Goal: Task Accomplishment & Management: Complete application form

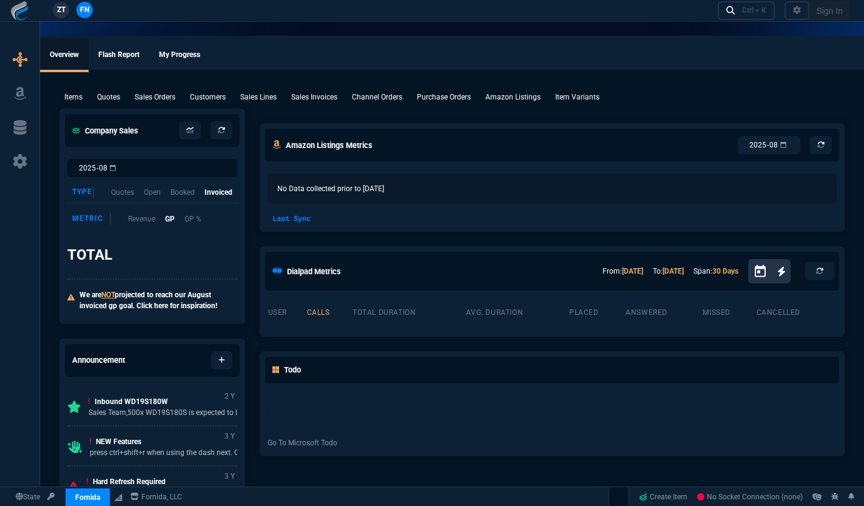
select select "19: totals"
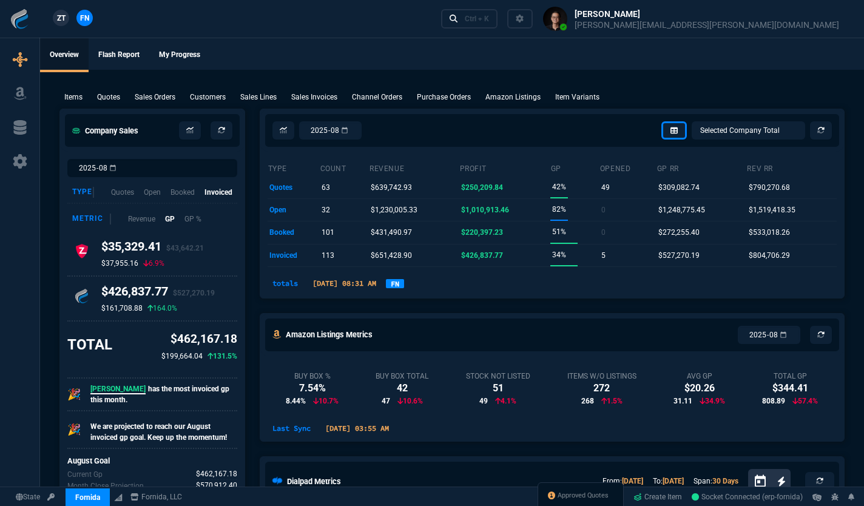
select select
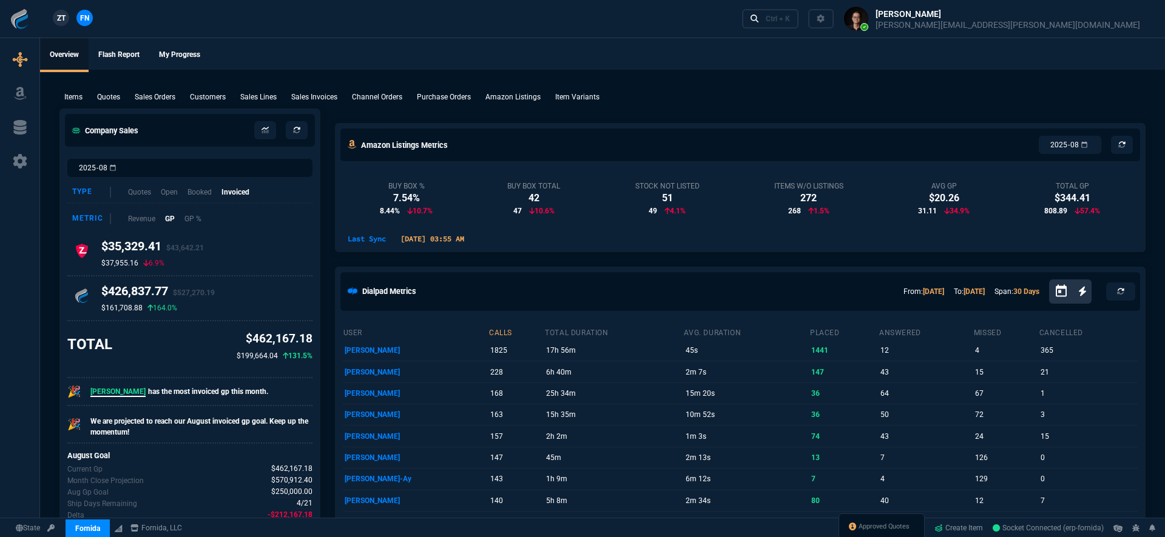
select select "19: totals"
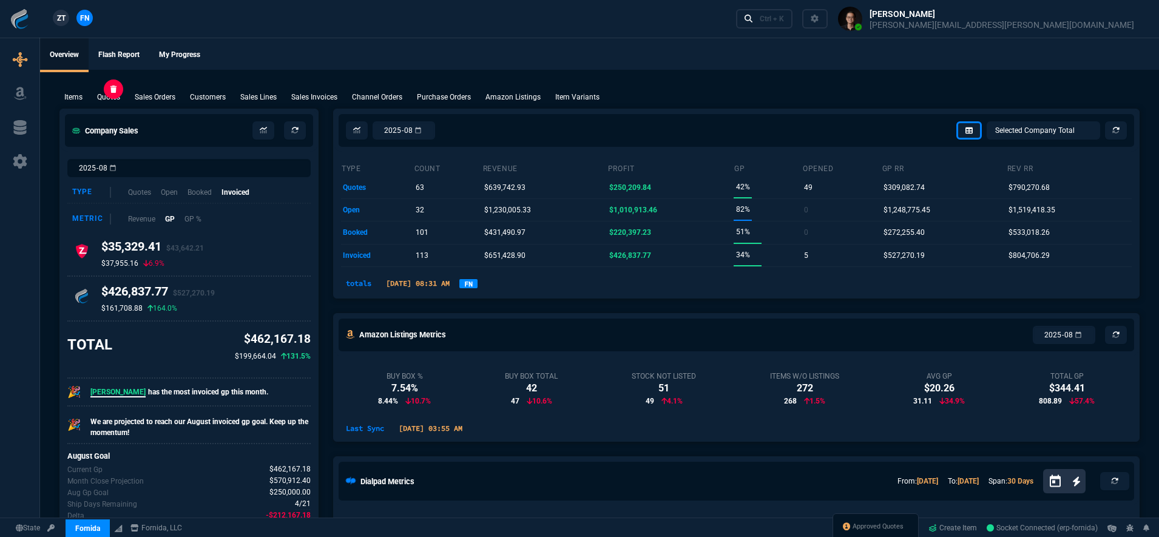
click at [95, 95] on div "Quotes" at bounding box center [108, 97] width 33 height 11
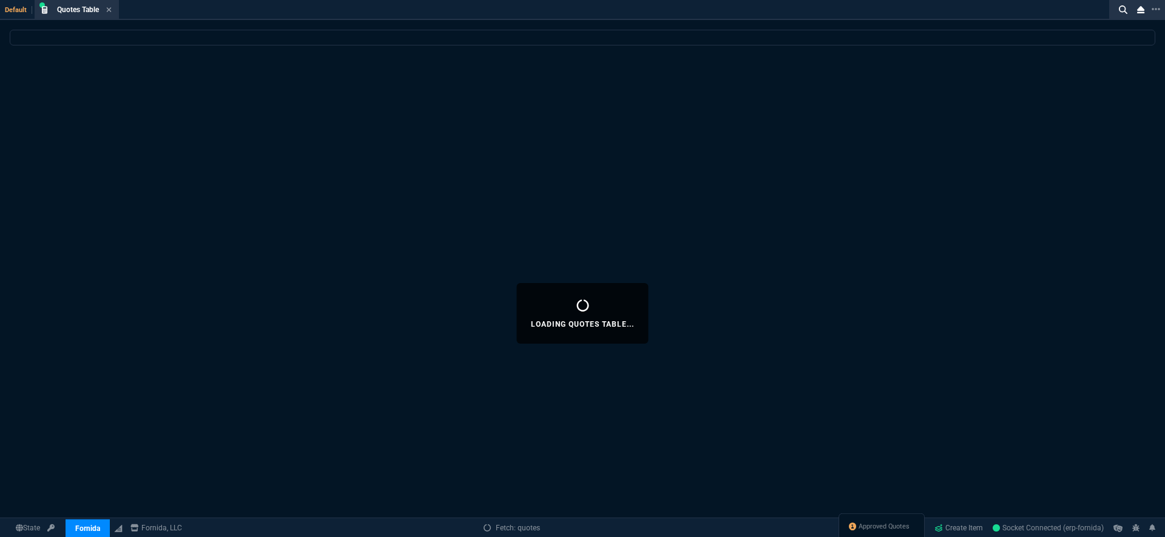
select select
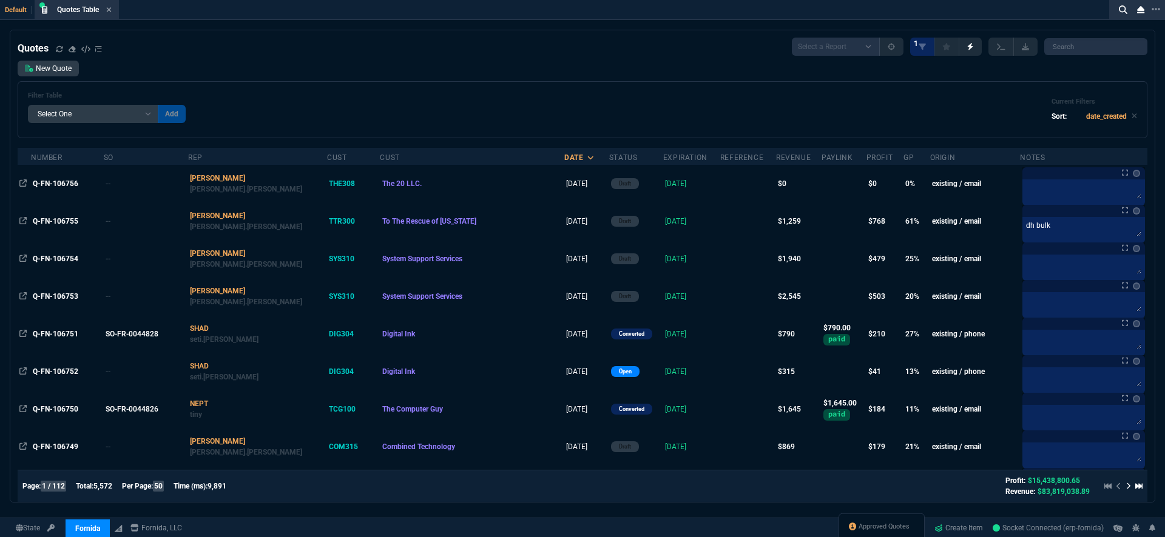
click at [45, 77] on div "New Quote Filter Table Select One Add Filter () creator (creator) Cust (headers…" at bounding box center [582, 100] width 1129 height 78
click at [46, 73] on link "New Quote" at bounding box center [48, 69] width 61 height 16
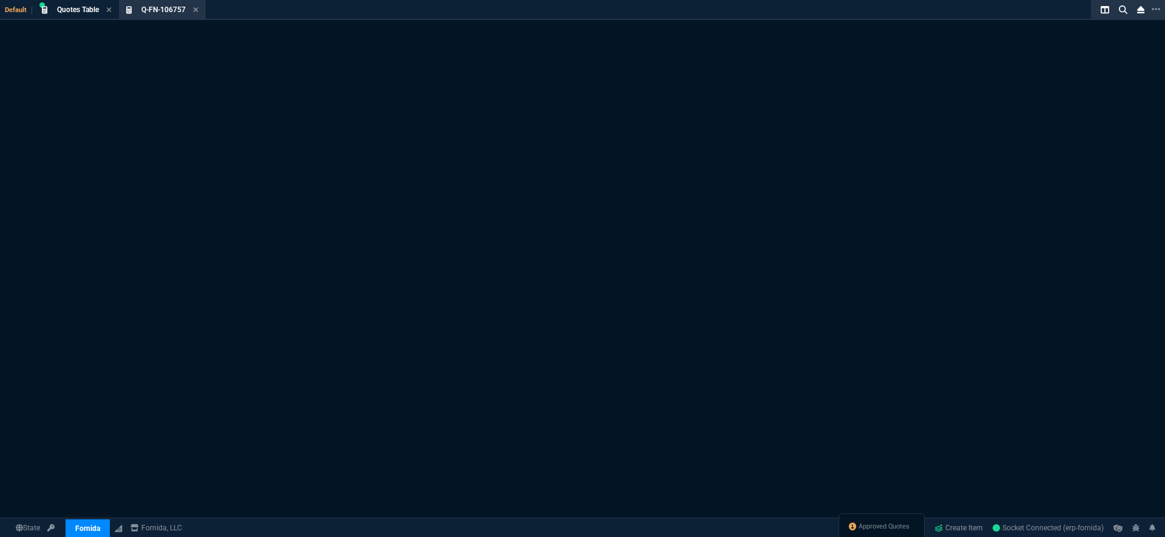
select select
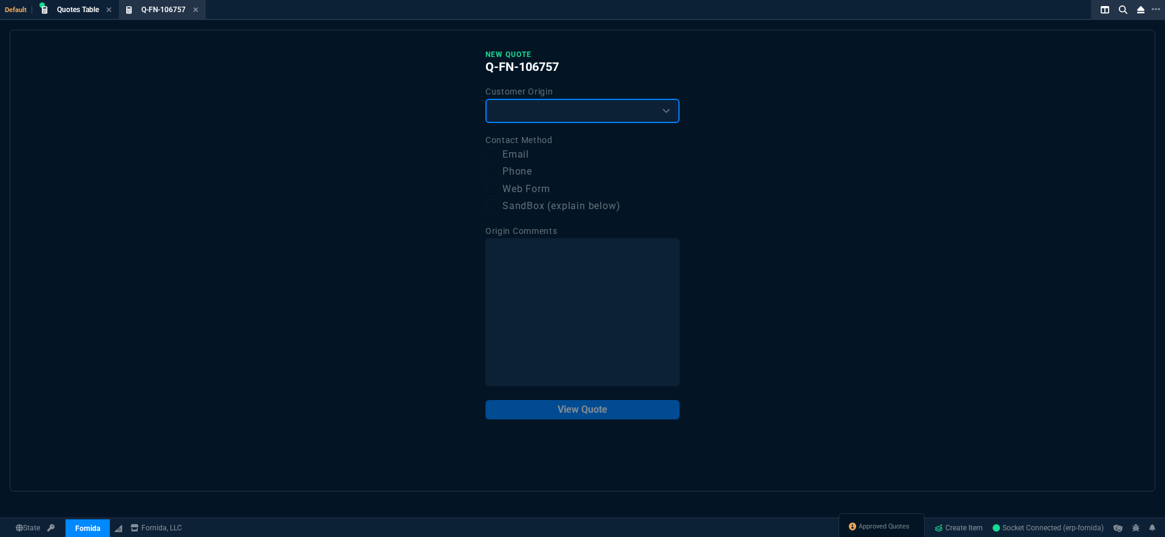
click at [591, 110] on select "Existing Customer Amazon Lead (first order) Website Lead (first order) Called (…" at bounding box center [582, 111] width 194 height 24
click at [519, 155] on label "Email" at bounding box center [582, 154] width 194 height 15
click at [500, 155] on input "Email" at bounding box center [492, 155] width 15 height 15
checkbox input "true"
click at [570, 416] on p "View Quote" at bounding box center [582, 409] width 194 height 19
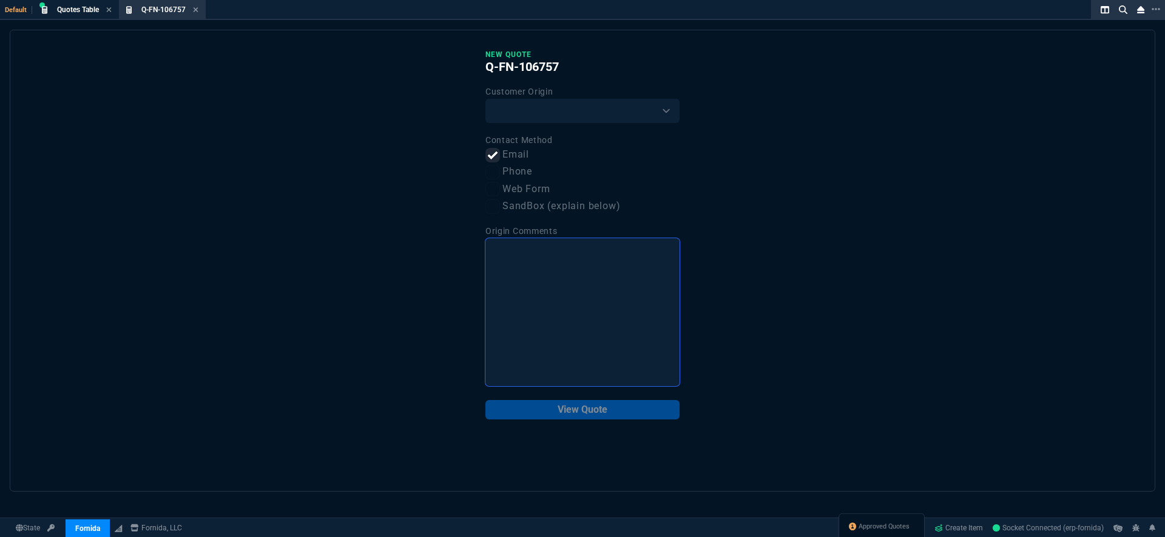
click at [536, 285] on textarea at bounding box center [582, 312] width 194 height 148
click at [601, 414] on p "View Quote" at bounding box center [582, 409] width 194 height 19
drag, startPoint x: 537, startPoint y: 261, endPoint x: 412, endPoint y: 230, distance: 128.9
click at [399, 230] on div "New Quote Q-FN-106757 Customer Origin Existing Customer Amazon Lead (first orde…" at bounding box center [582, 261] width 1145 height 462
type textarea "="
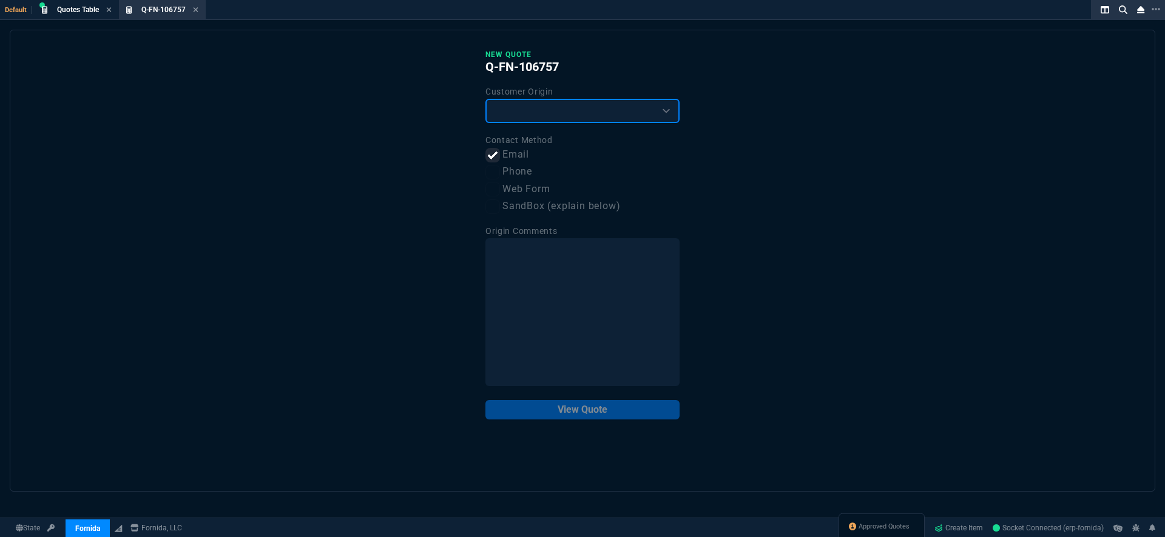
click at [582, 118] on select "Existing Customer Amazon Lead (first order) Website Lead (first order) Called (…" at bounding box center [582, 111] width 194 height 24
select select "existing"
click at [485, 99] on select "Existing Customer Amazon Lead (first order) Website Lead (first order) Called (…" at bounding box center [582, 111] width 194 height 24
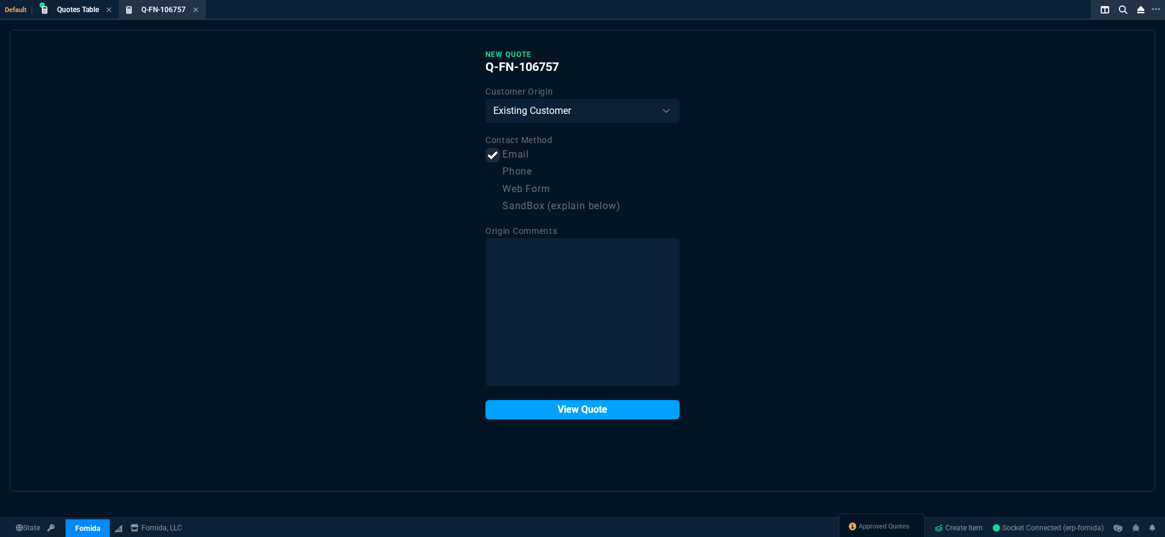
click at [593, 418] on button "View Quote" at bounding box center [582, 409] width 194 height 19
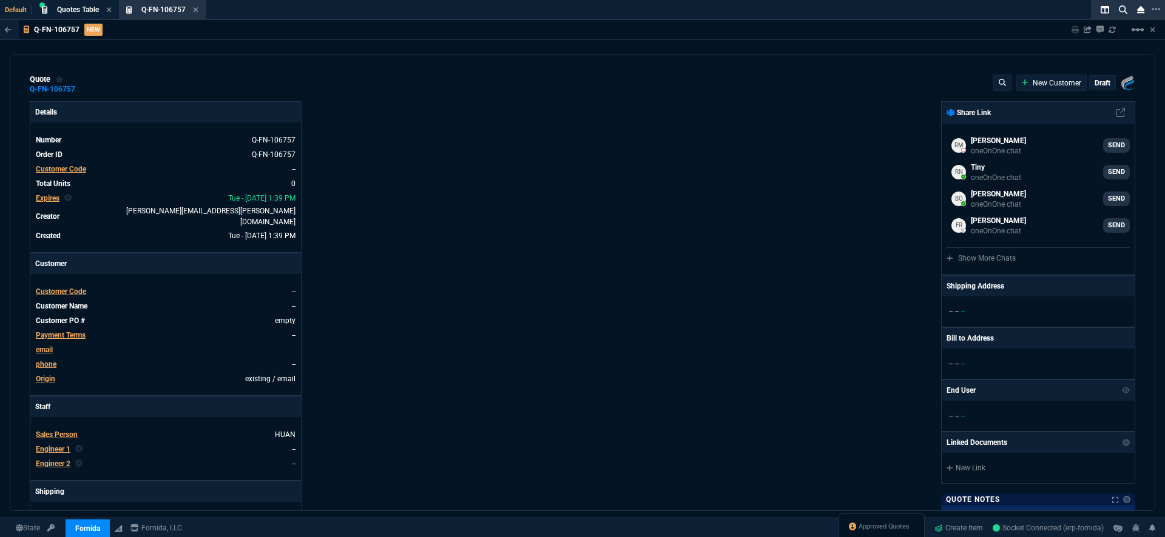
click at [62, 172] on span "Customer Code" at bounding box center [61, 169] width 50 height 8
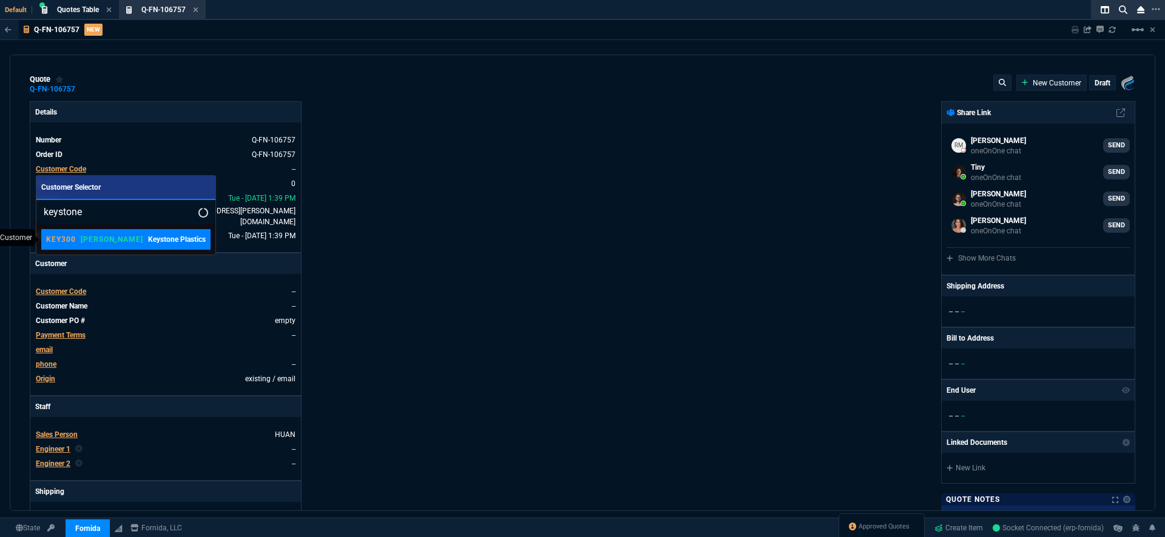
type input "keystone"
click at [148, 242] on p "Keystone Plastics" at bounding box center [177, 239] width 58 height 11
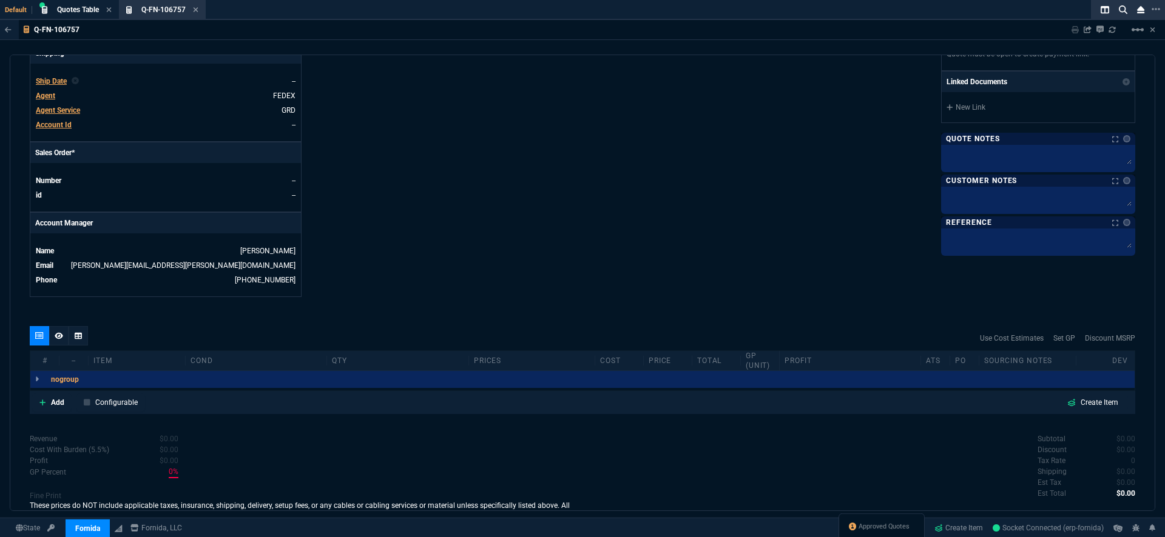
scroll to position [502, 0]
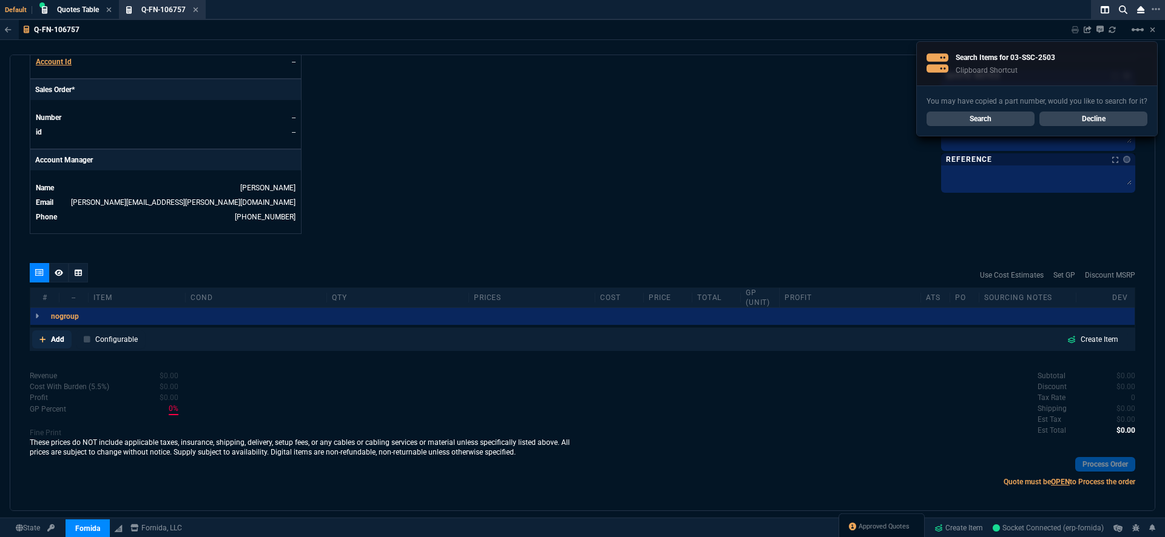
click at [56, 334] on p "Add" at bounding box center [57, 339] width 13 height 11
click at [1105, 118] on link "Decline" at bounding box center [1093, 119] width 108 height 15
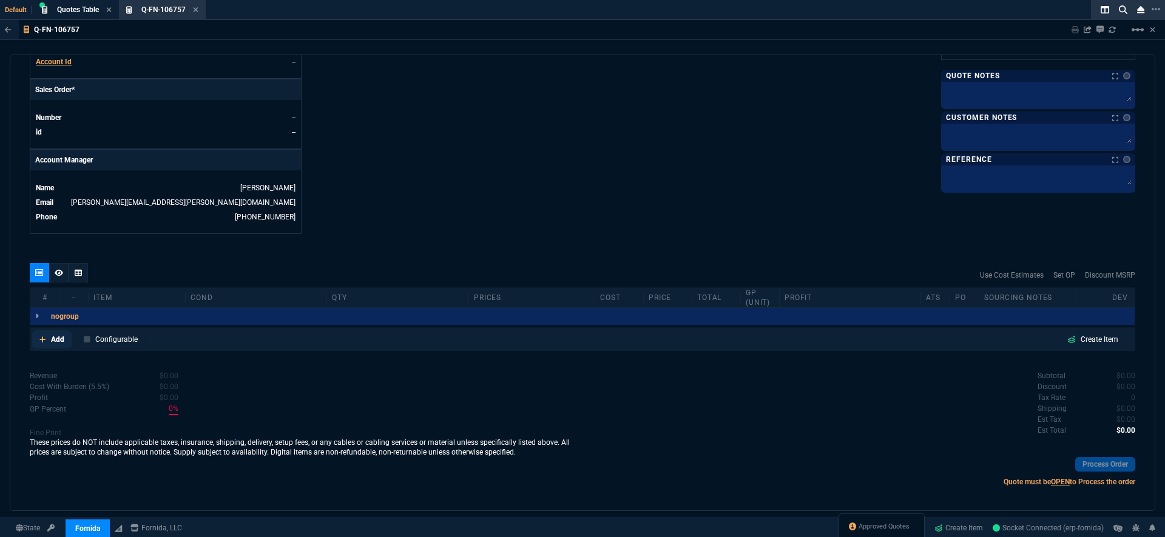
click at [53, 334] on p "Add" at bounding box center [57, 339] width 13 height 11
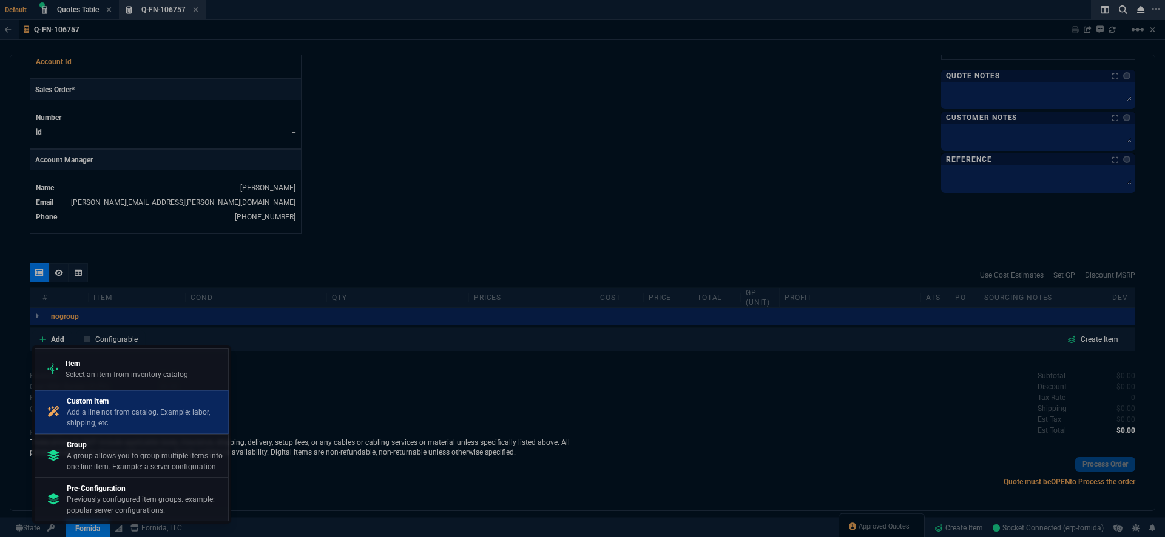
click at [112, 409] on p "Add a line not from catalog. Example: labor, shipping, etc." at bounding box center [145, 418] width 156 height 22
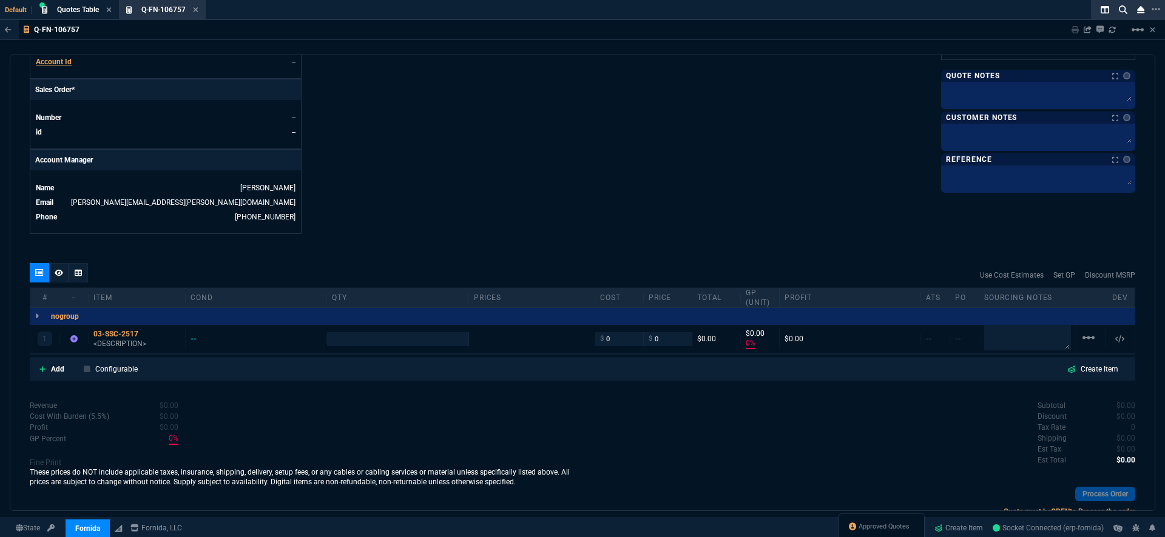
type input "0"
click at [110, 329] on div "03-SSC-2517" at bounding box center [136, 334] width 87 height 10
click at [124, 329] on div "03-SSC-2517" at bounding box center [136, 334] width 87 height 10
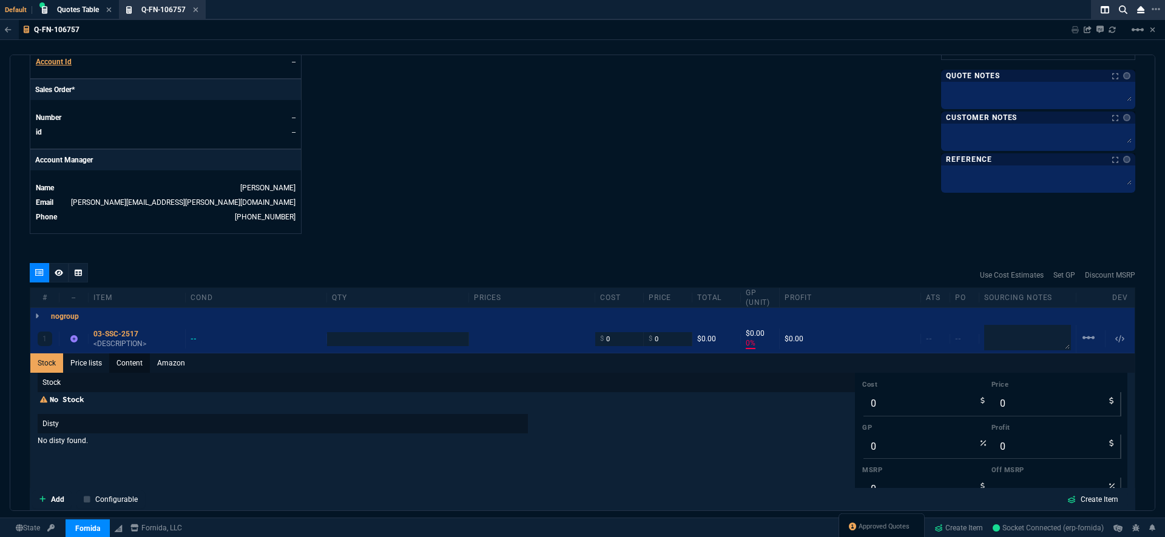
click at [135, 360] on link "Content" at bounding box center [129, 363] width 41 height 19
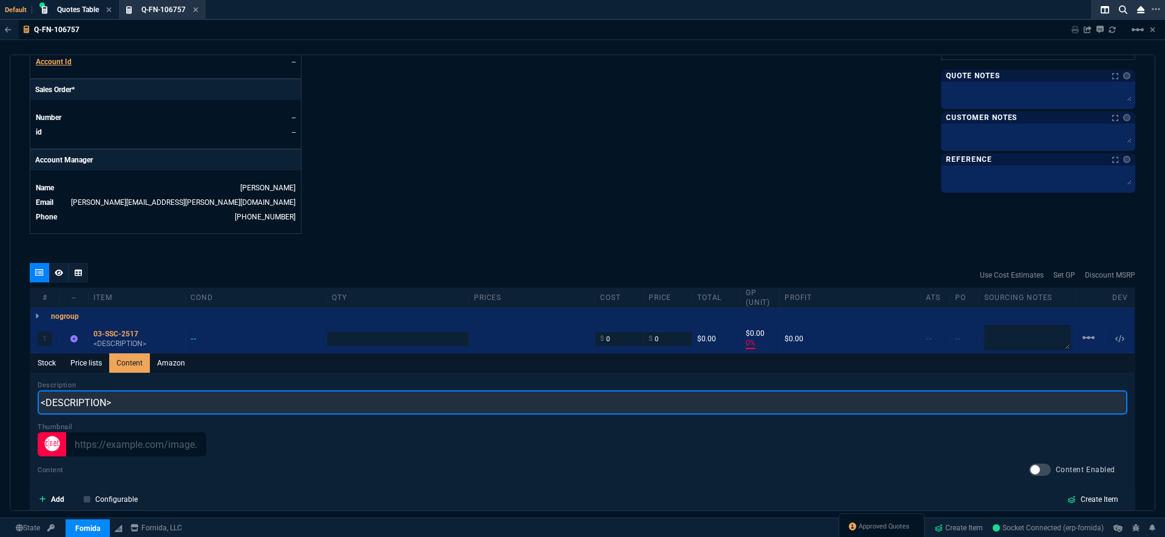
drag, startPoint x: 150, startPoint y: 393, endPoint x: 0, endPoint y: 381, distance: 150.3
click at [0, 381] on div "Q-FN-106757 Sharing Q-FN-106757 Link Dev Link Share on Teams linear_scale quote…" at bounding box center [582, 295] width 1165 height 550
paste input "SONICWALL CLOUD SECURE EDGE SECURE PRIVATE ACCESS MSSP POWERED+ TIER ADVANCED P…"
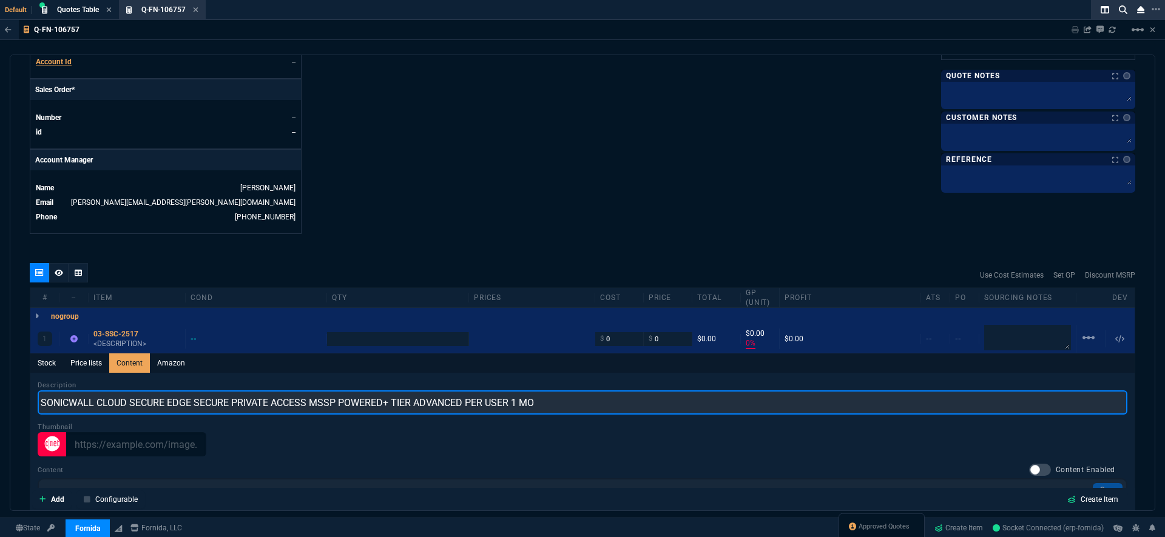
scroll to position [0, 0]
type input "SONICWALL CLOUD SECURE EDGE SECURE PRIVATE ACCESS MSSP POWERED+ TIER ADVANCED P…"
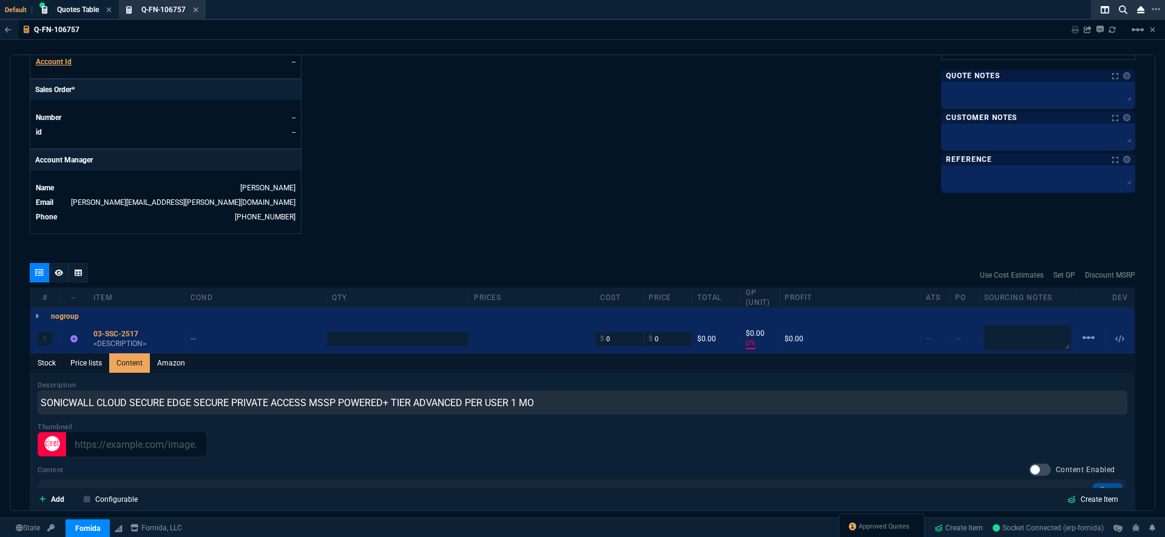
click at [743, 362] on div "1 03-SSC-2517 <DESCRIPTION> -- $ 0 $ 0 $0.00 $0.00 0% $0.00 -- -- linear_scale …" at bounding box center [582, 527] width 1104 height 405
type input "1"
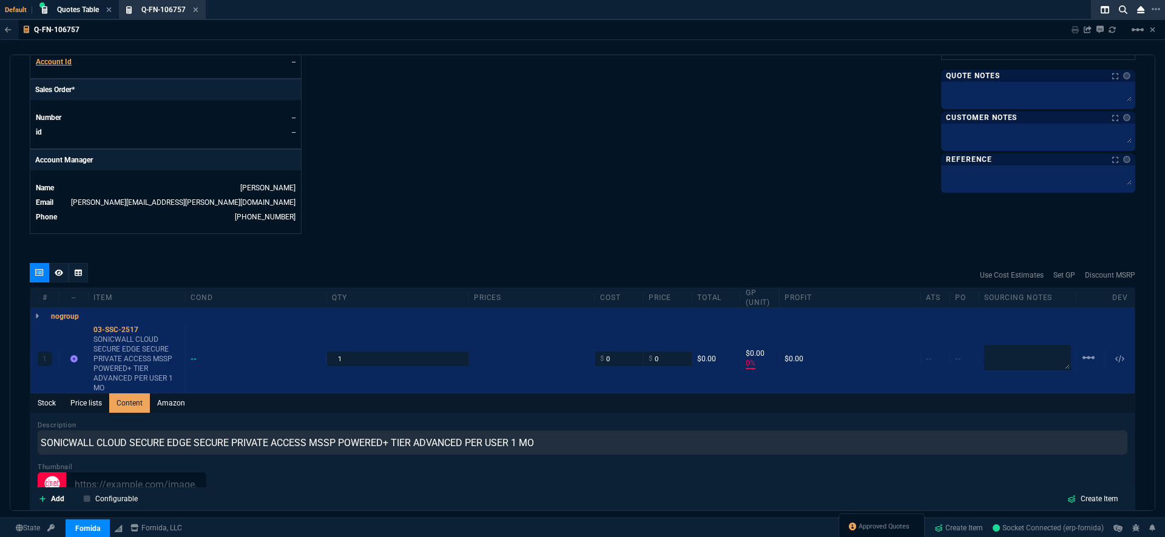
scroll to position [621, 0]
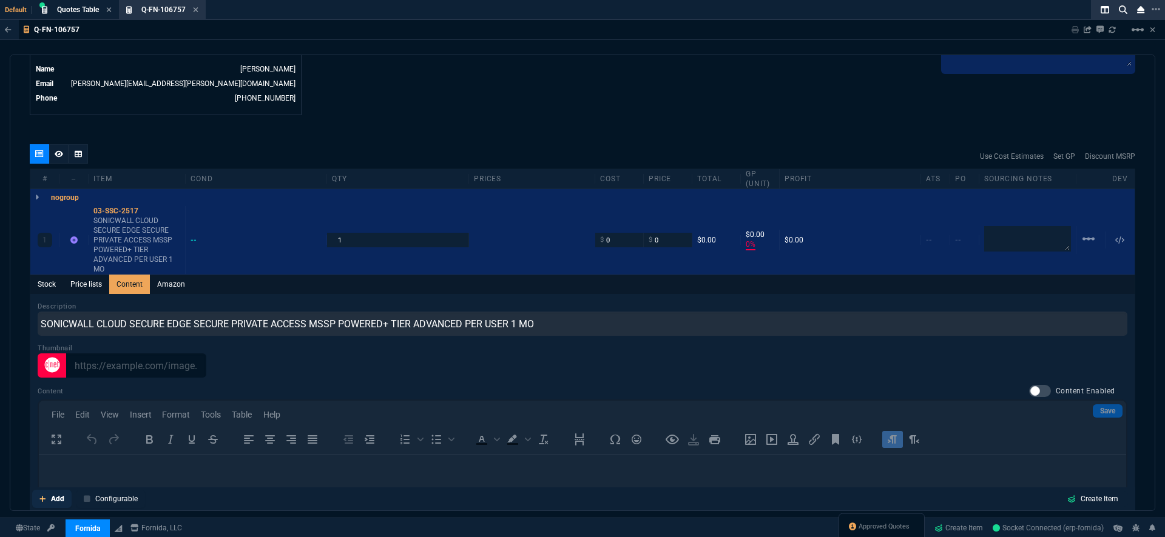
click at [60, 501] on p "Add" at bounding box center [57, 499] width 13 height 11
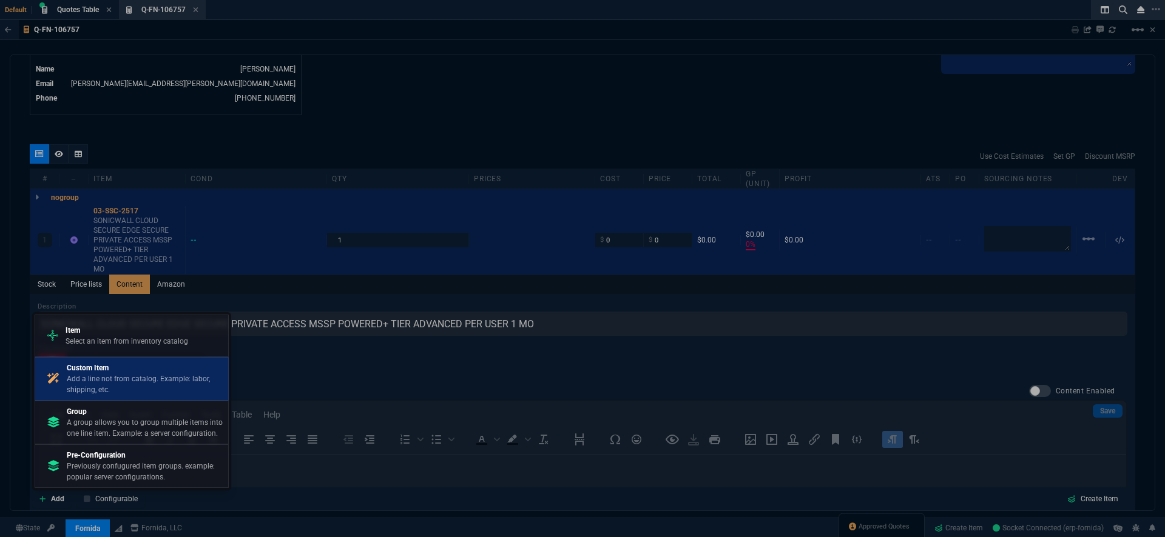
click at [123, 374] on p "Add a line not from catalog. Example: labor, shipping, etc." at bounding box center [145, 385] width 156 height 22
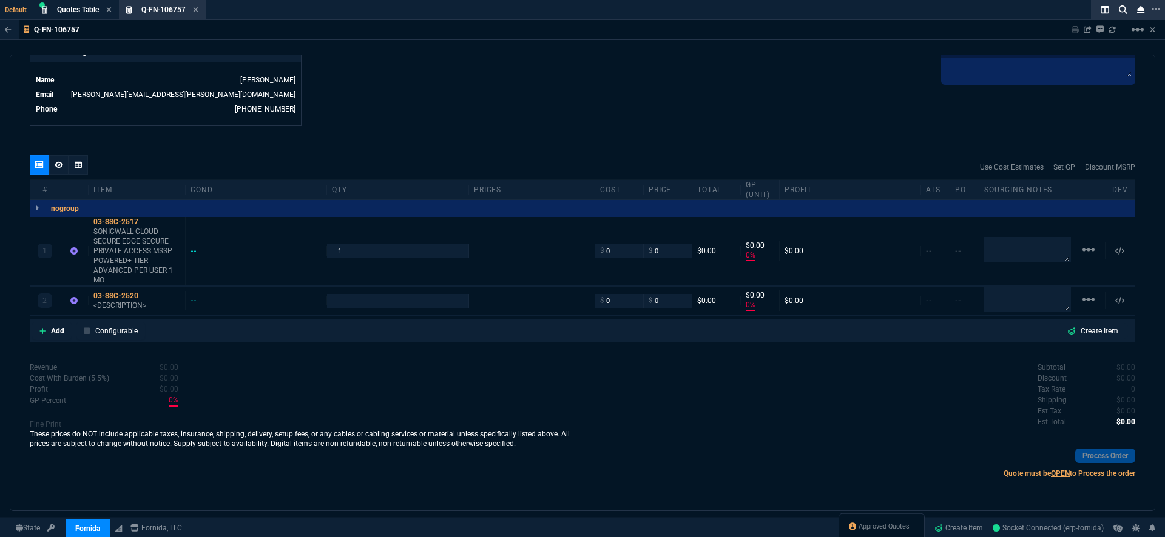
scroll to position [602, 0]
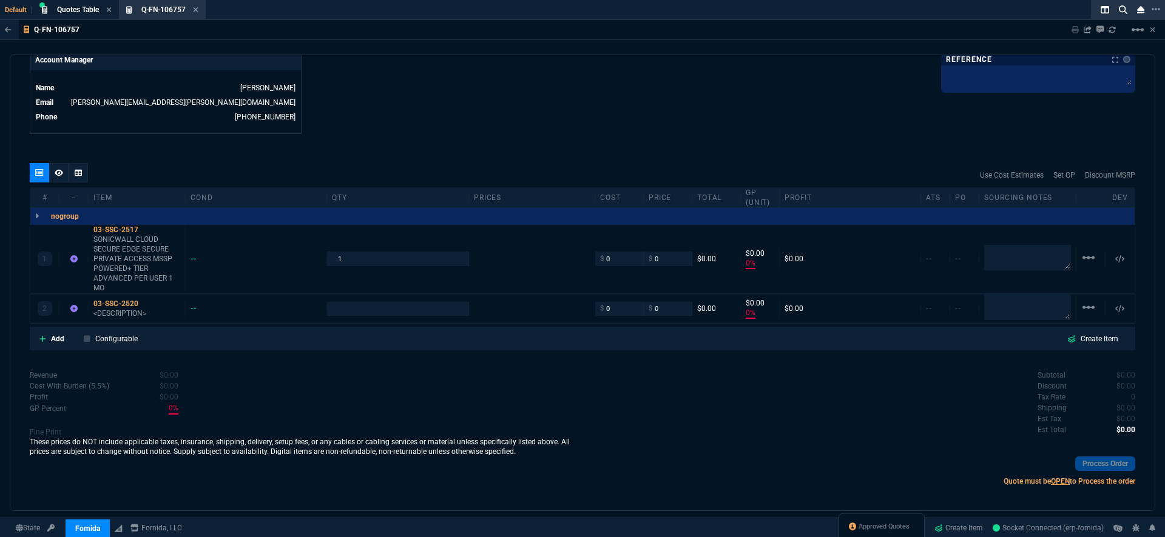
type input "0"
click at [127, 299] on div "03-SSC-2520" at bounding box center [136, 304] width 87 height 10
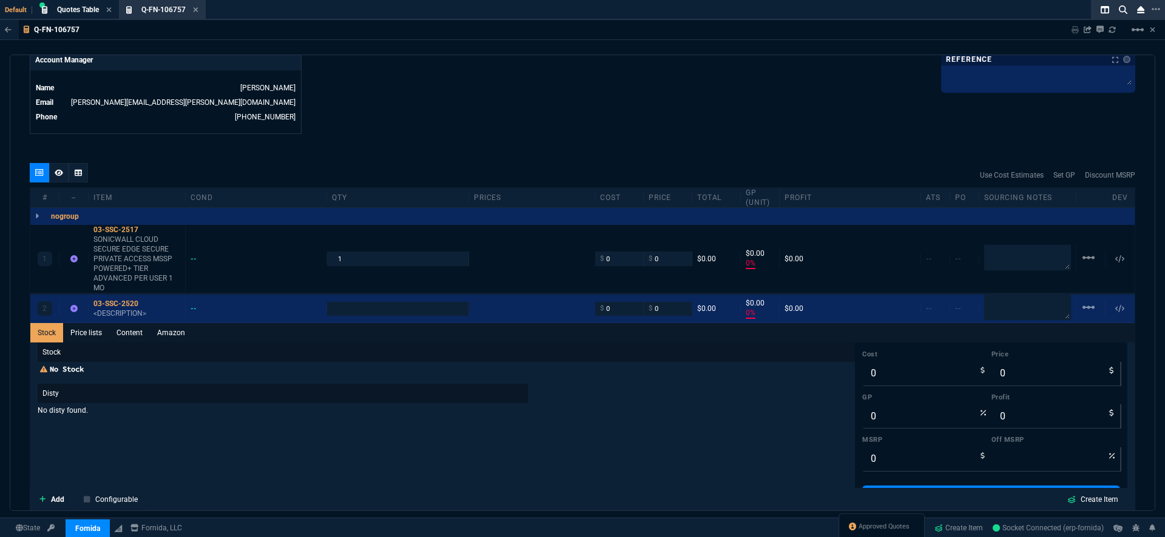
scroll to position [621, 0]
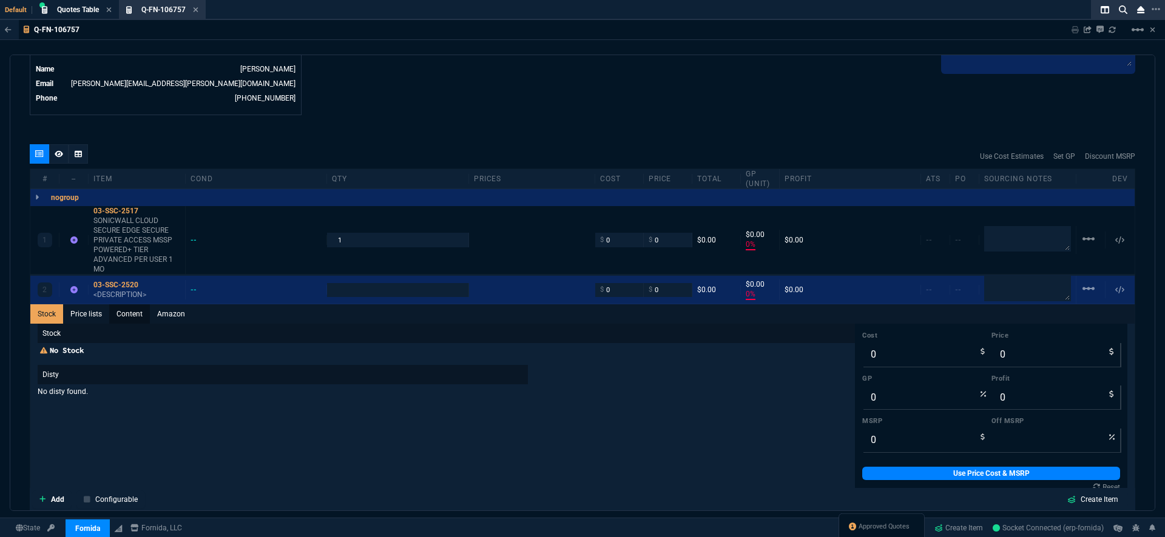
click at [117, 305] on link "Content" at bounding box center [129, 314] width 41 height 19
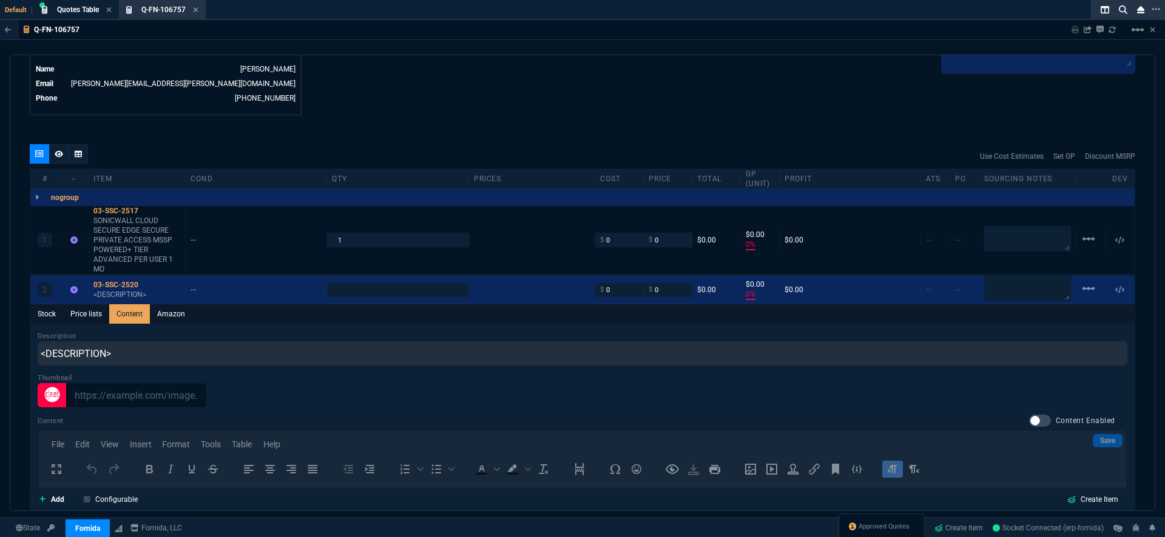
scroll to position [0, 0]
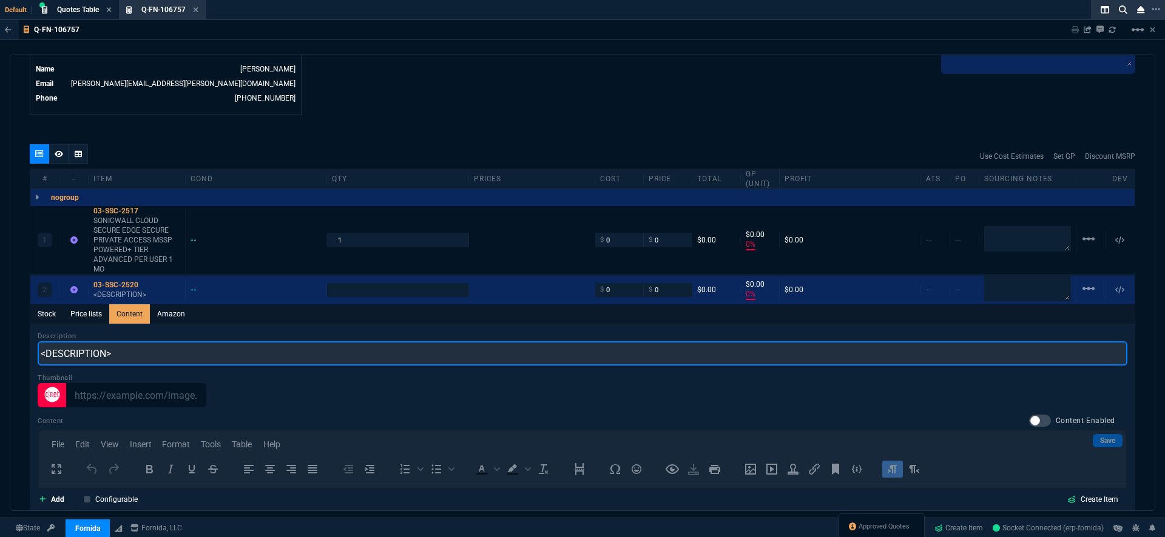
drag, startPoint x: 147, startPoint y: 345, endPoint x: 45, endPoint y: 317, distance: 105.2
click at [0, 322] on div "Q-FN-106757 Sharing Q-FN-106757 Link Dev Link Share on Teams linear_scale quote…" at bounding box center [582, 295] width 1165 height 550
paste input "SONICWALL CLOUD SECURE EDGE SECURE INTERNET ACCESS MSSP POWERED+ TIER BASIC PER…"
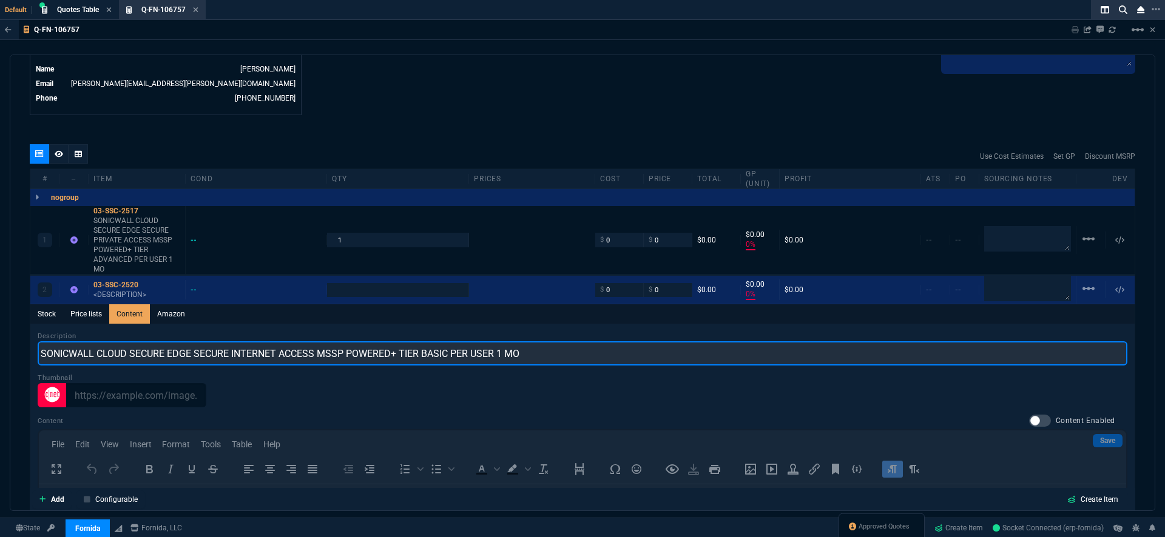
type input "SONICWALL CLOUD SECURE EDGE SECURE INTERNET ACCESS MSSP POWERED+ TIER BASIC PER…"
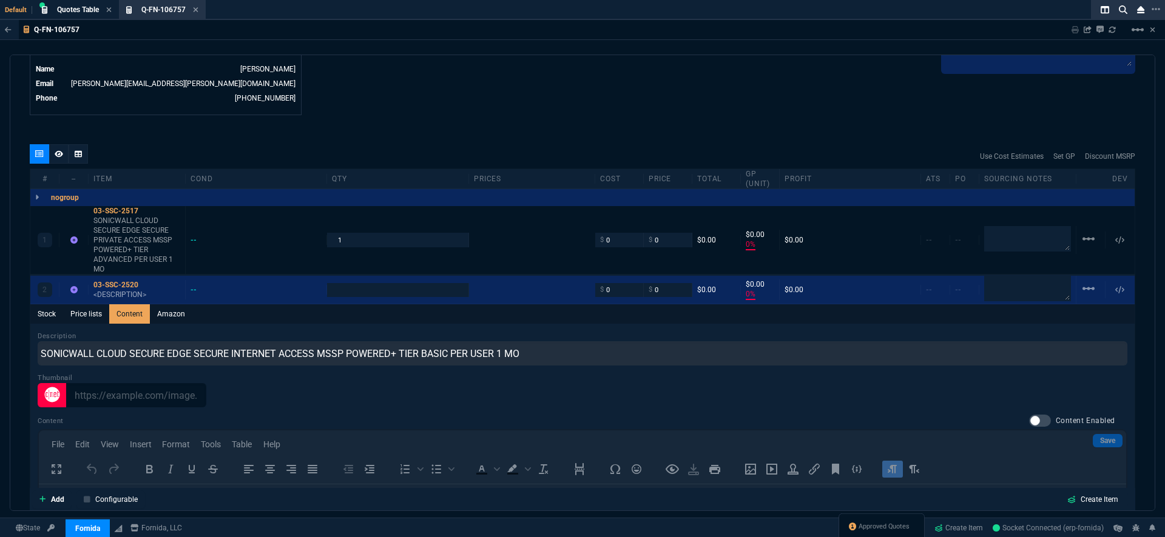
click at [570, 383] on div at bounding box center [582, 395] width 1089 height 24
type input "1"
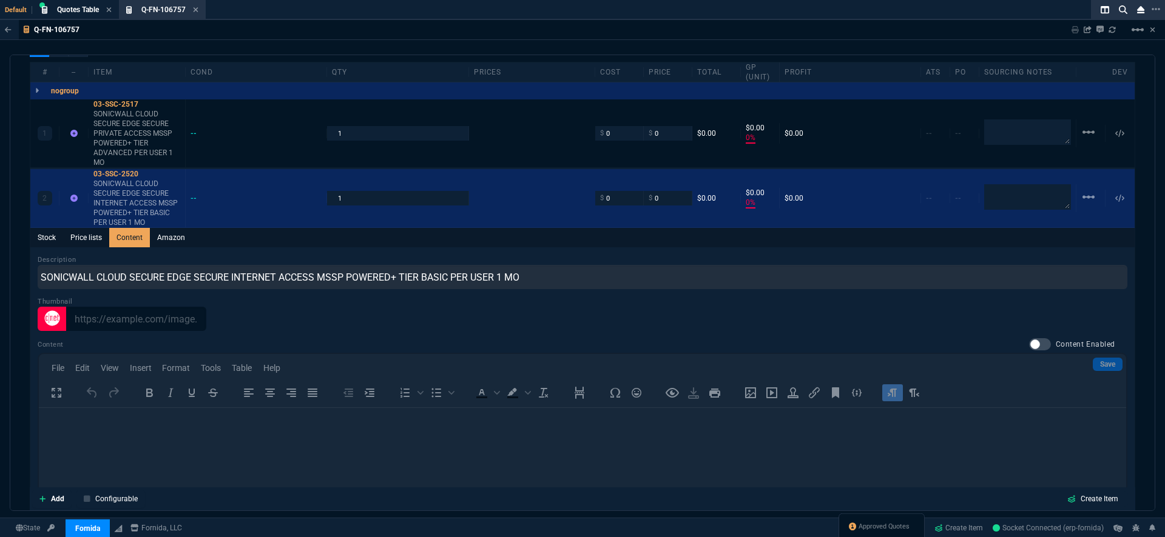
scroll to position [728, 0]
click at [52, 503] on p "Add" at bounding box center [57, 499] width 13 height 11
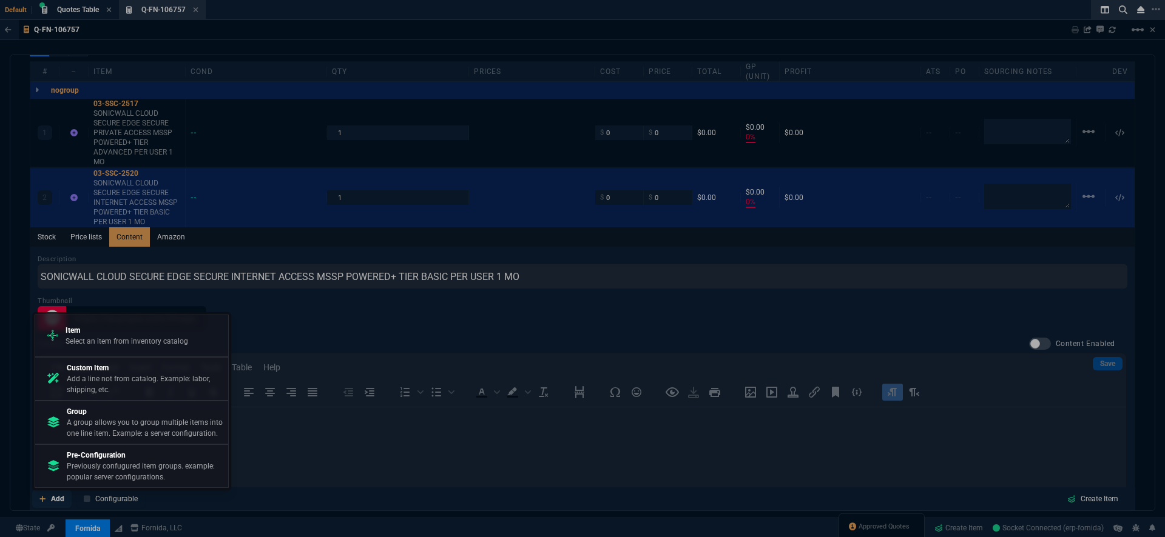
click at [52, 503] on div at bounding box center [582, 268] width 1165 height 537
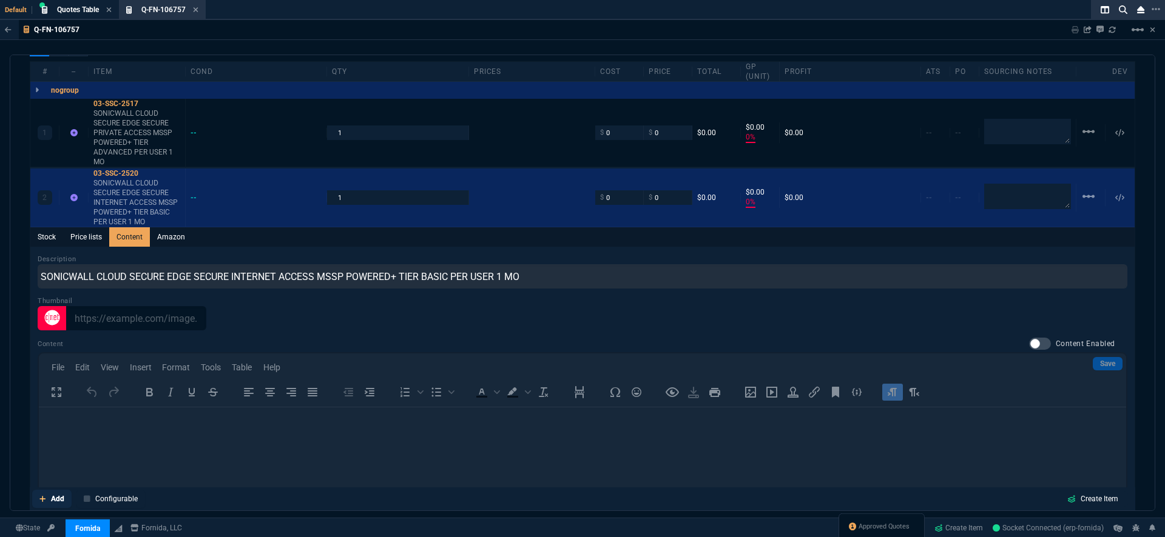
click at [51, 508] on div "Add Configurable Create Item" at bounding box center [582, 499] width 1105 height 23
click at [51, 502] on p "Add" at bounding box center [57, 499] width 13 height 11
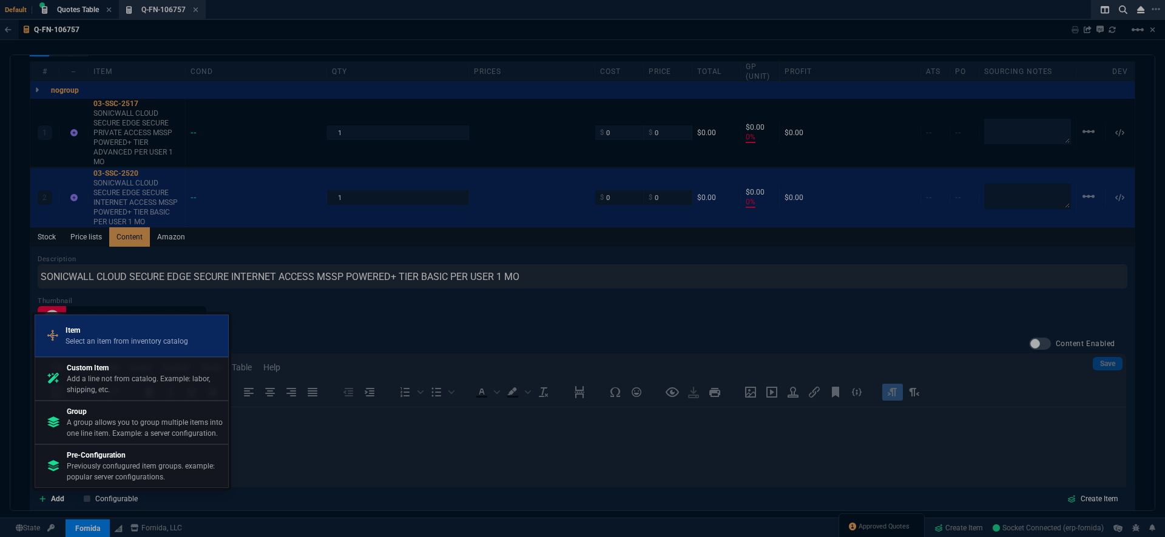
click at [141, 341] on p "Select an item from inventory catalog" at bounding box center [127, 341] width 123 height 11
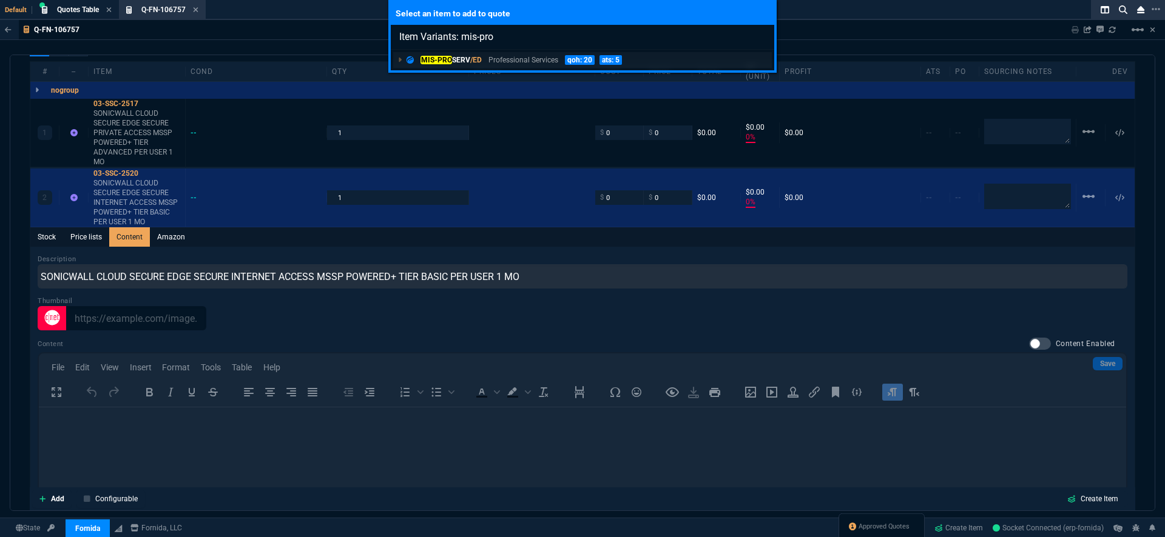
type input "Item Variants: mis-pro"
click at [537, 63] on p "Professional Services" at bounding box center [523, 60] width 70 height 11
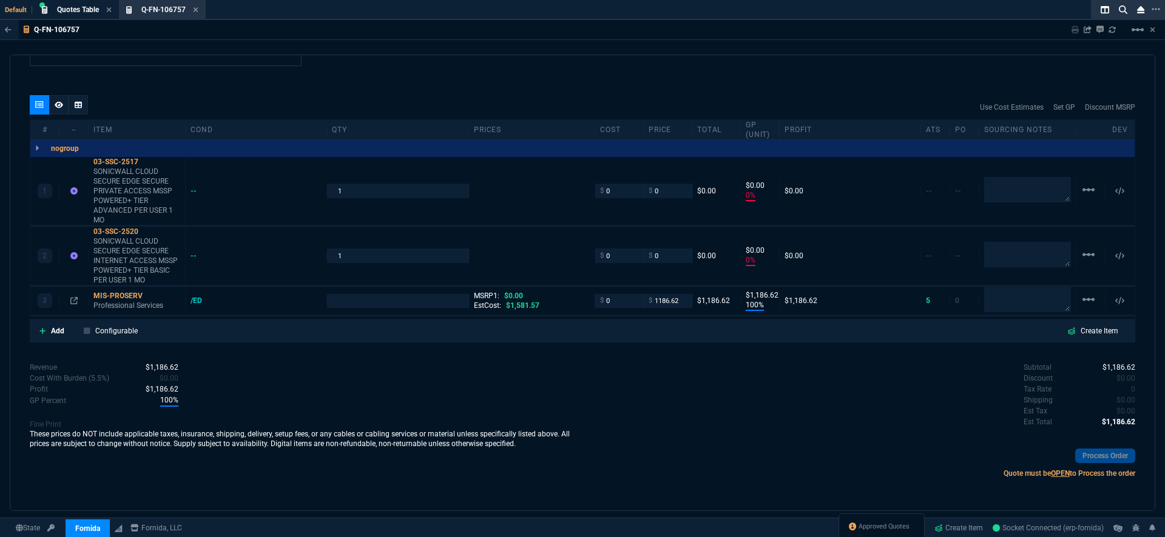
scroll to position [662, 0]
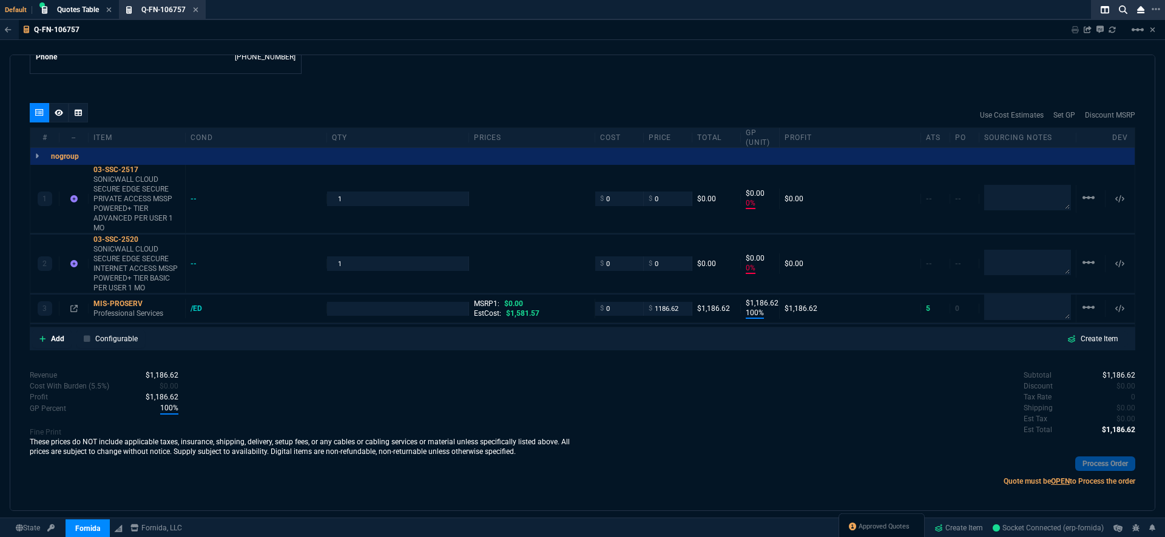
type input "0"
type input "100"
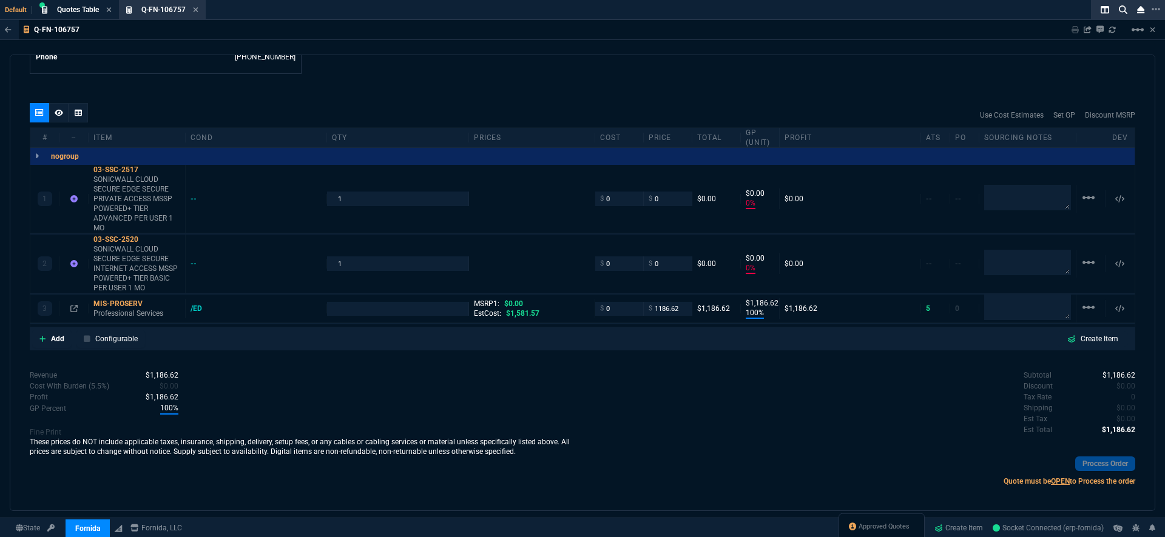
type input "1187"
click at [123, 299] on div "MIS-PROSERV" at bounding box center [136, 304] width 87 height 10
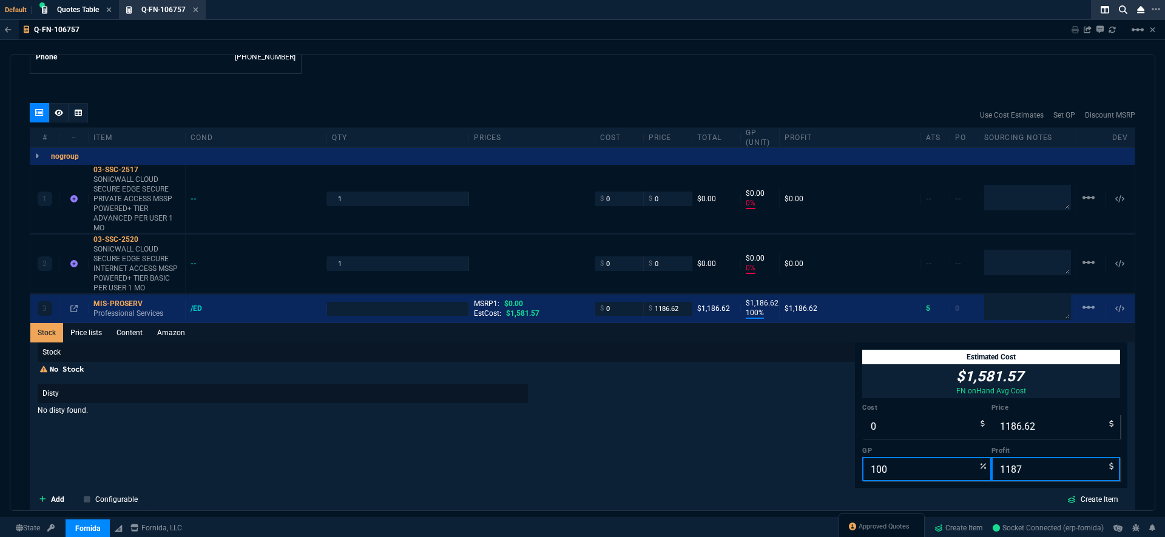
scroll to position [728, 0]
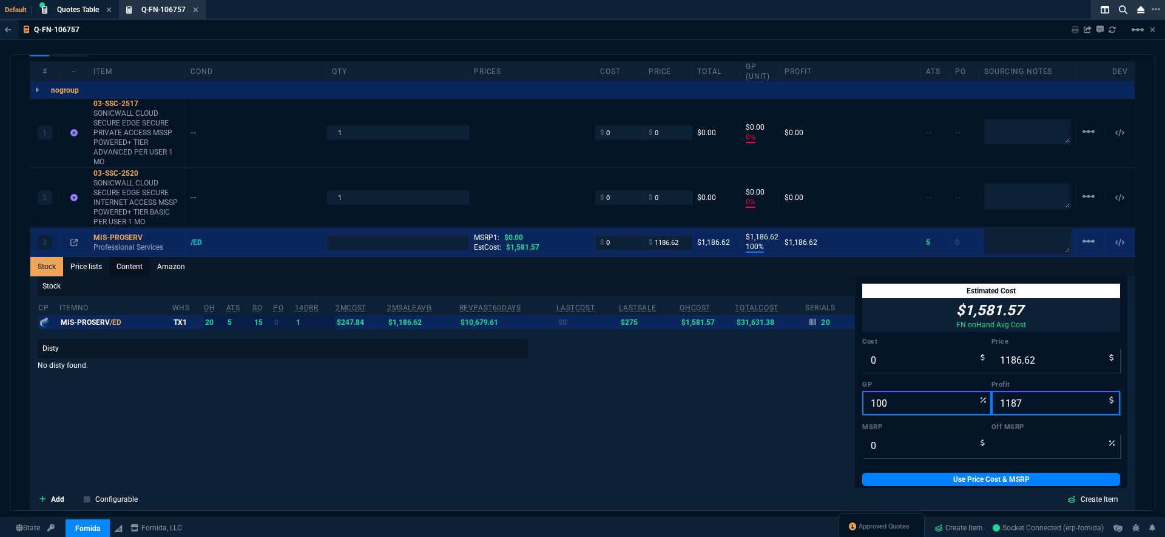
click at [132, 260] on link "Content" at bounding box center [129, 266] width 41 height 19
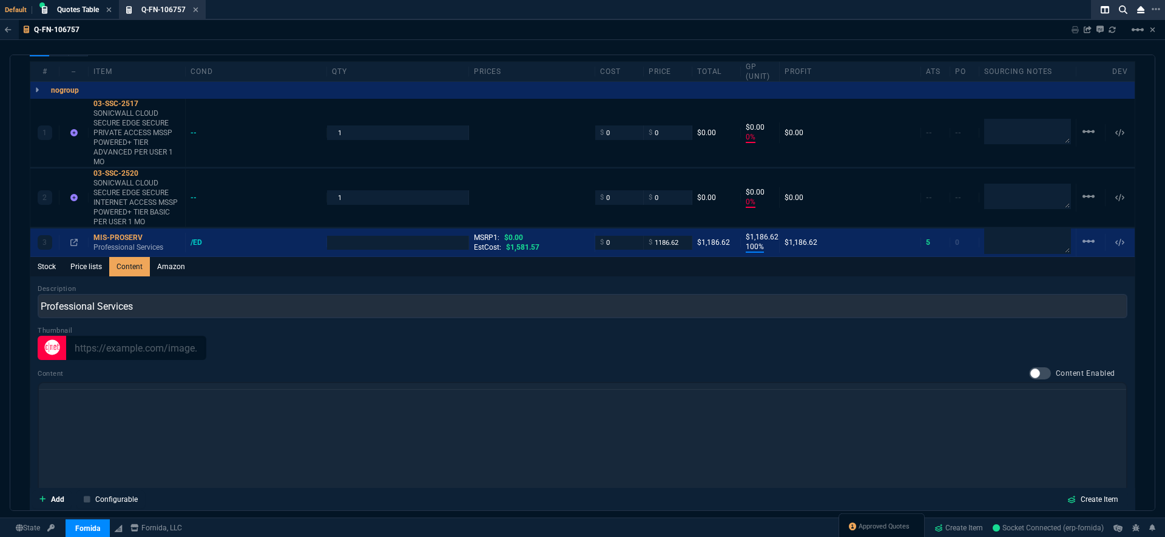
scroll to position [0, 0]
click at [1029, 368] on div at bounding box center [1040, 374] width 22 height 12
checkbox input "true"
type input "1"
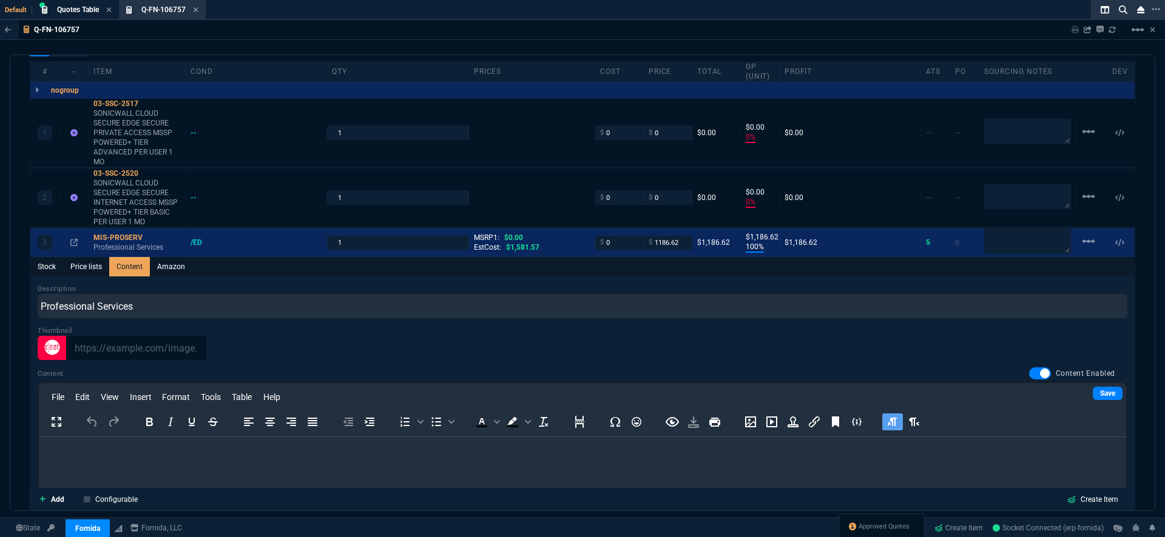
click at [154, 454] on p "Rich Text Area. Press ALT-0 for help." at bounding box center [583, 453] width 1068 height 13
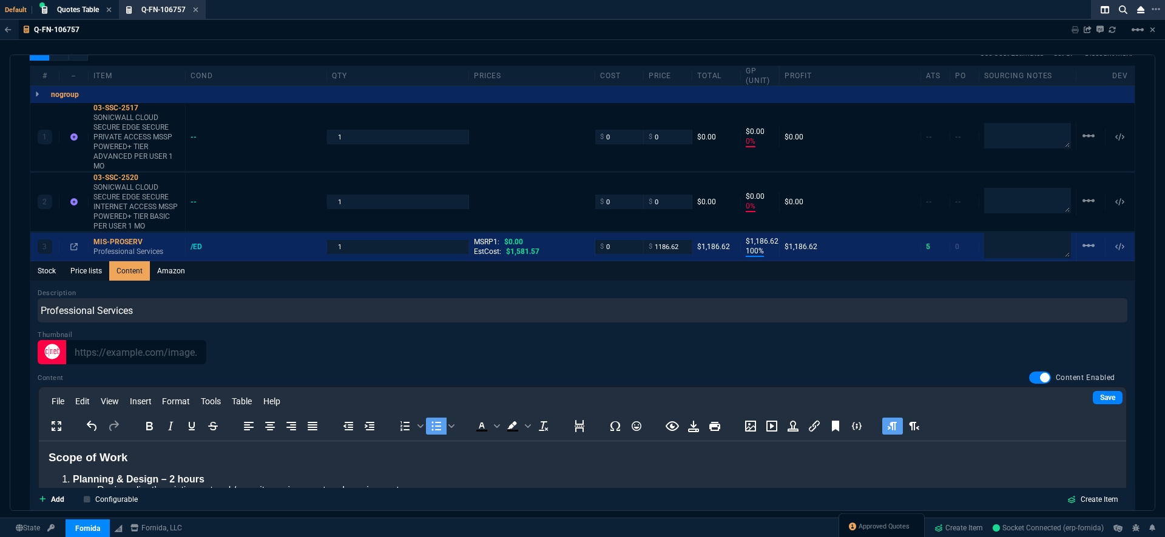
scroll to position [628, 0]
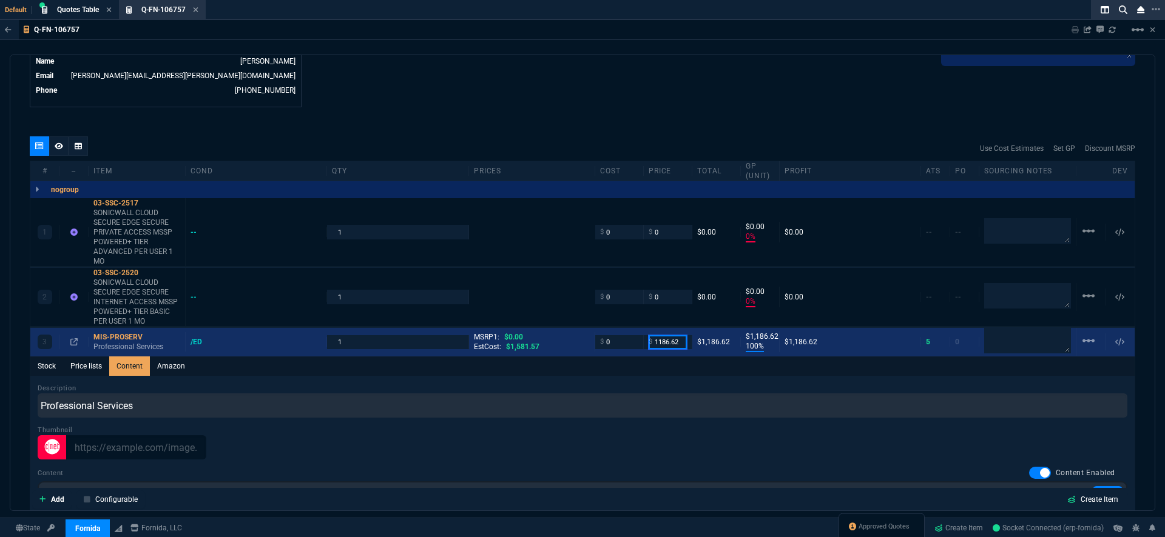
click at [650, 335] on input "1186.62" at bounding box center [667, 342] width 38 height 14
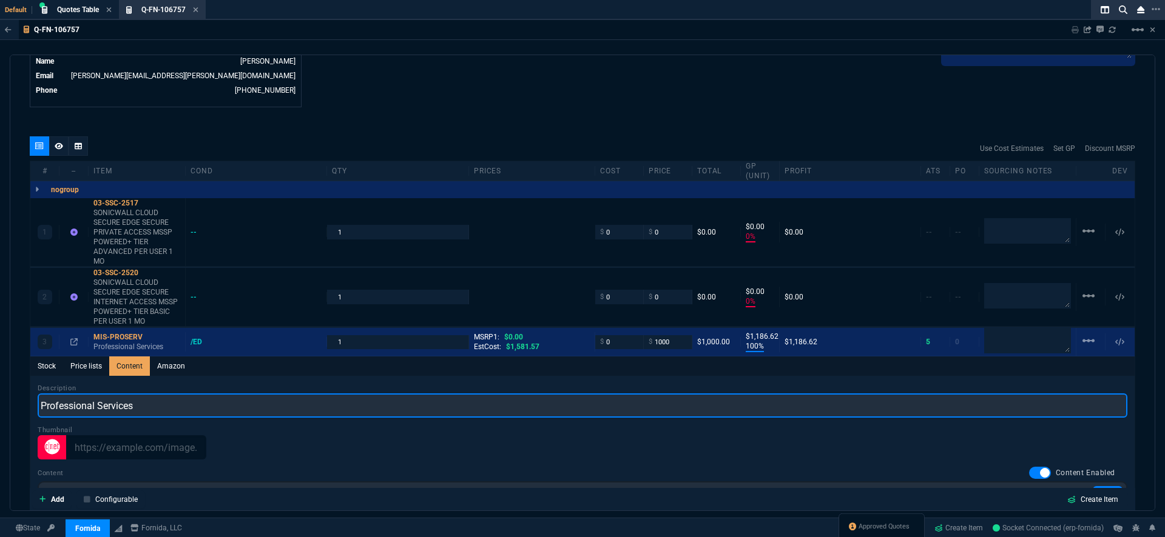
click at [574, 408] on input "Professional Services" at bounding box center [582, 406] width 1089 height 24
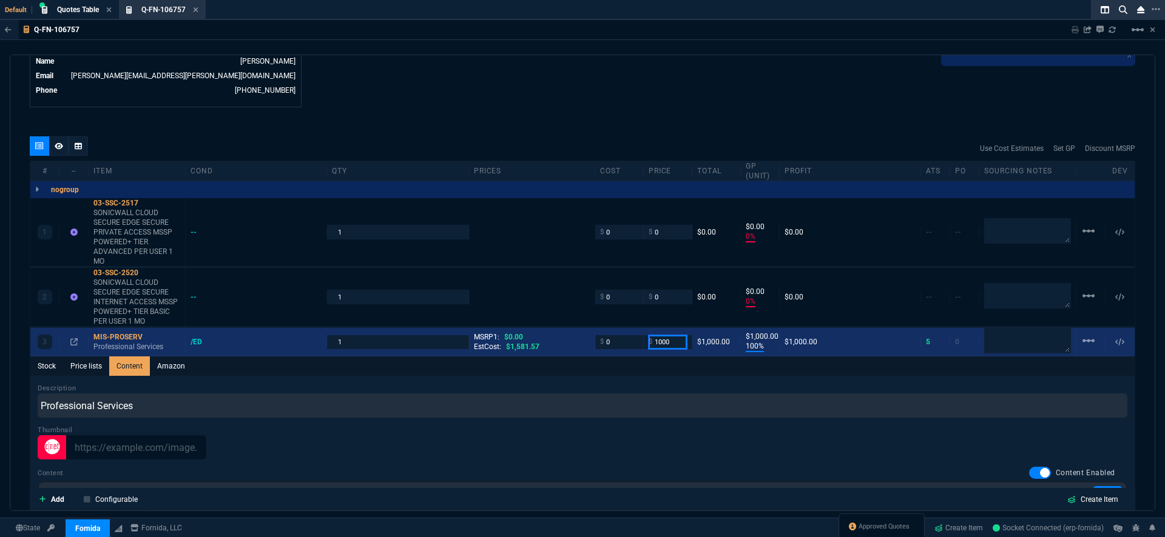
drag, startPoint x: 672, startPoint y: 337, endPoint x: 616, endPoint y: 328, distance: 57.1
click at [616, 328] on div "3 MIS-PROSERV Professional Services /ED 1 MSRP1: $0.00 EstCost: $1,581.57 $ 0 $…" at bounding box center [582, 342] width 1104 height 29
click at [662, 436] on div at bounding box center [582, 448] width 1089 height 24
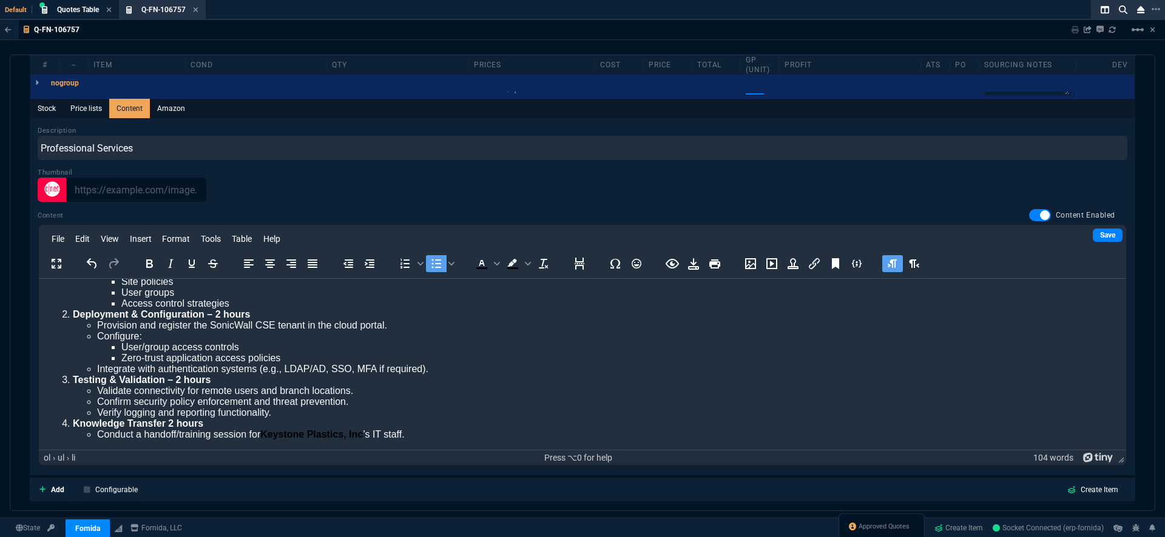
scroll to position [647, 0]
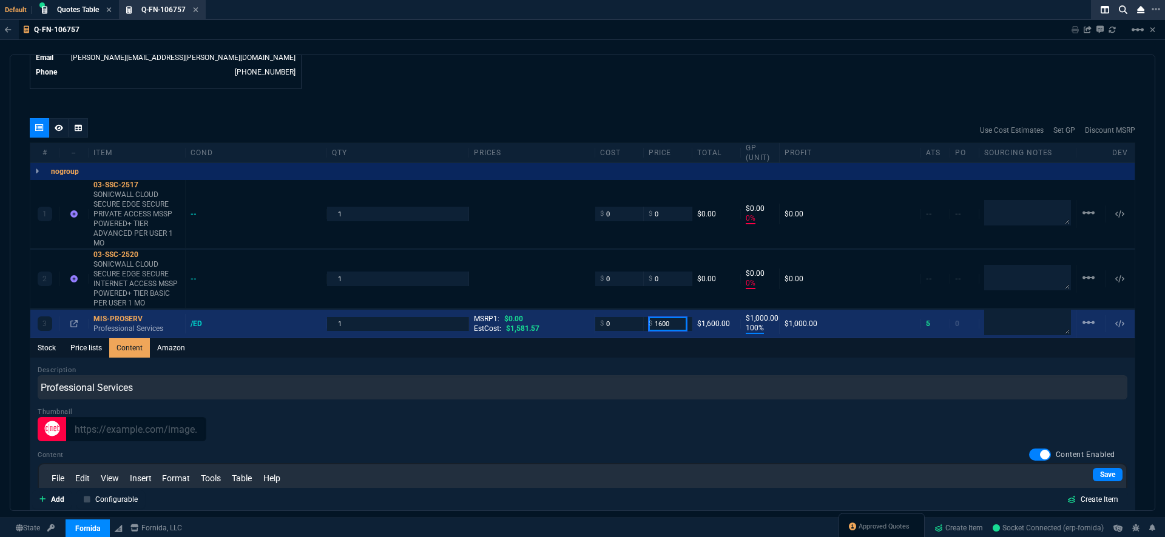
click at [673, 317] on input "1600" at bounding box center [667, 324] width 38 height 14
drag, startPoint x: 620, startPoint y: 312, endPoint x: 611, endPoint y: 312, distance: 9.1
click at [611, 312] on div "3 MIS-PROSERV Professional Services /ED 1 MSRP1: $0.00 EstCost: $1,581.57 $ 0 $…" at bounding box center [582, 324] width 1104 height 29
type input "2000"
click at [651, 439] on div "Description Professional Services Thumbnail Content Content Enabled Save File E…" at bounding box center [582, 535] width 1089 height 341
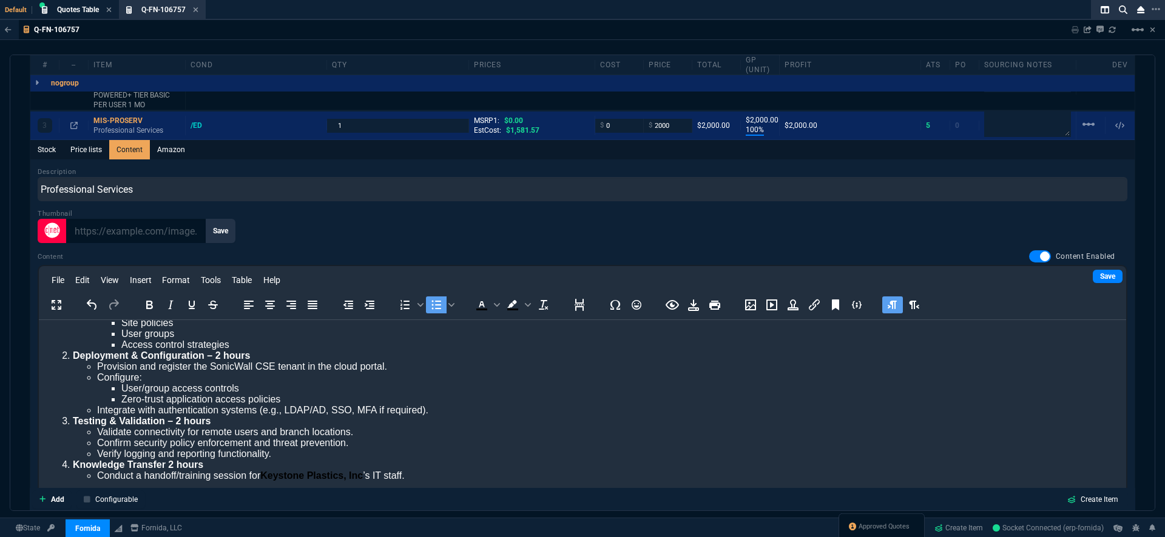
scroll to position [79, 0]
drag, startPoint x: 214, startPoint y: 465, endPoint x: 171, endPoint y: 463, distance: 42.5
click at [171, 463] on li "Knowledge Transfer 2 hours" at bounding box center [594, 465] width 1043 height 11
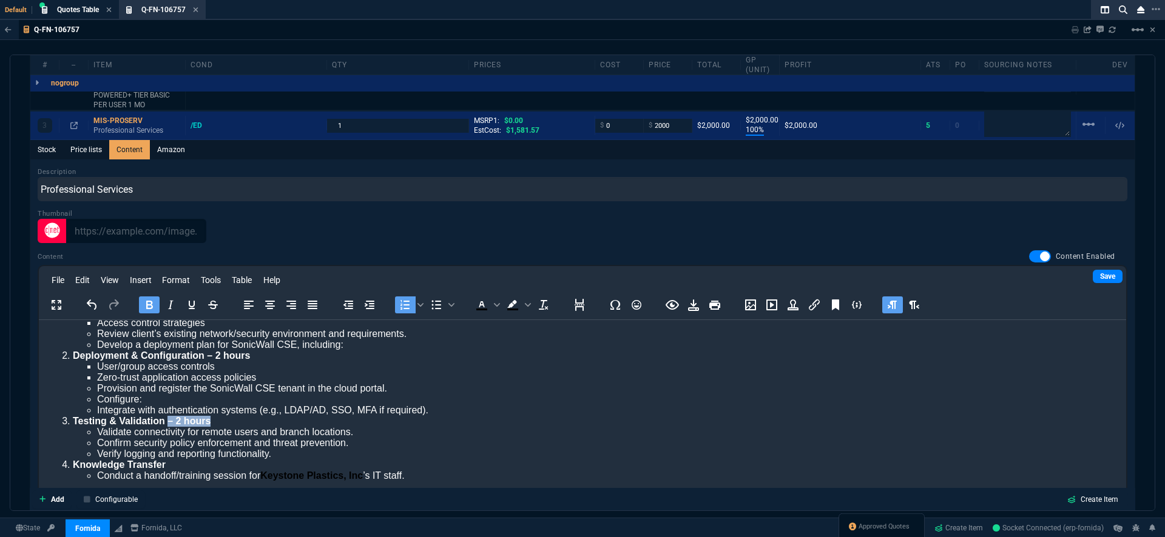
drag, startPoint x: 214, startPoint y: 417, endPoint x: 170, endPoint y: 416, distance: 44.3
click at [170, 416] on li "Testing & Validation – 2 hours" at bounding box center [594, 421] width 1043 height 11
drag, startPoint x: 257, startPoint y: 354, endPoint x: 214, endPoint y: 354, distance: 43.1
click at [214, 354] on li "Deployment & Configuration – 2 hours User/group access controls Zero-trust appl…" at bounding box center [594, 367] width 1043 height 33
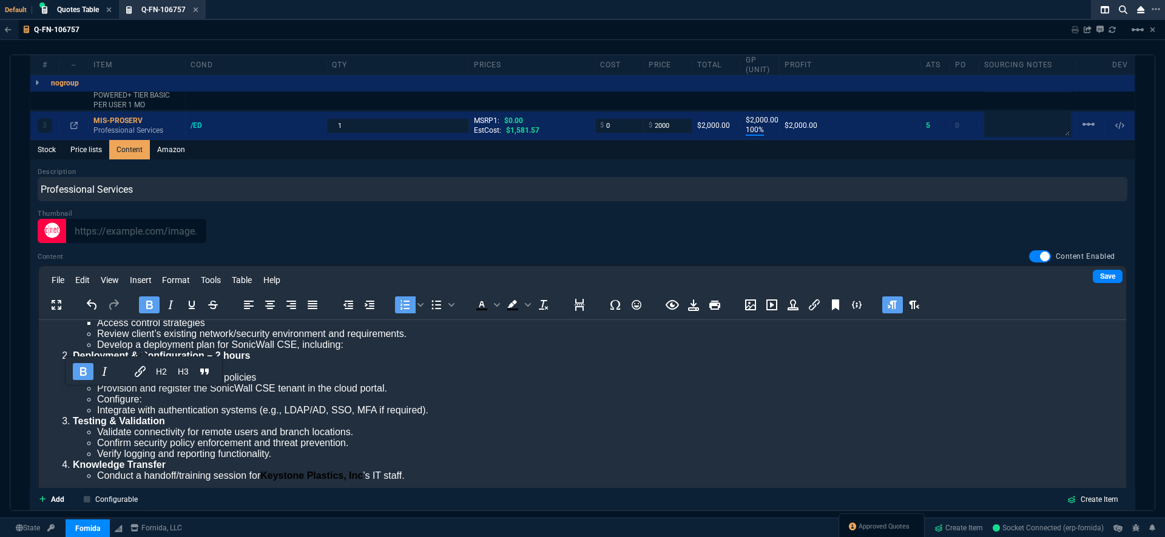
click at [254, 355] on li "Deployment & Configuration – 2 hours User/group access controls Zero-trust appl…" at bounding box center [594, 367] width 1043 height 33
drag, startPoint x: 221, startPoint y: 355, endPoint x: 254, endPoint y: 355, distance: 32.2
click at [210, 355] on li "Deployment & Configuration – 2 hours User/group access controls Zero-trust appl…" at bounding box center [594, 367] width 1043 height 33
click at [260, 356] on li "Deployment & Configuration – 2 hours User/group access controls Zero-trust appl…" at bounding box center [594, 367] width 1043 height 33
drag, startPoint x: 259, startPoint y: 354, endPoint x: 229, endPoint y: 355, distance: 29.7
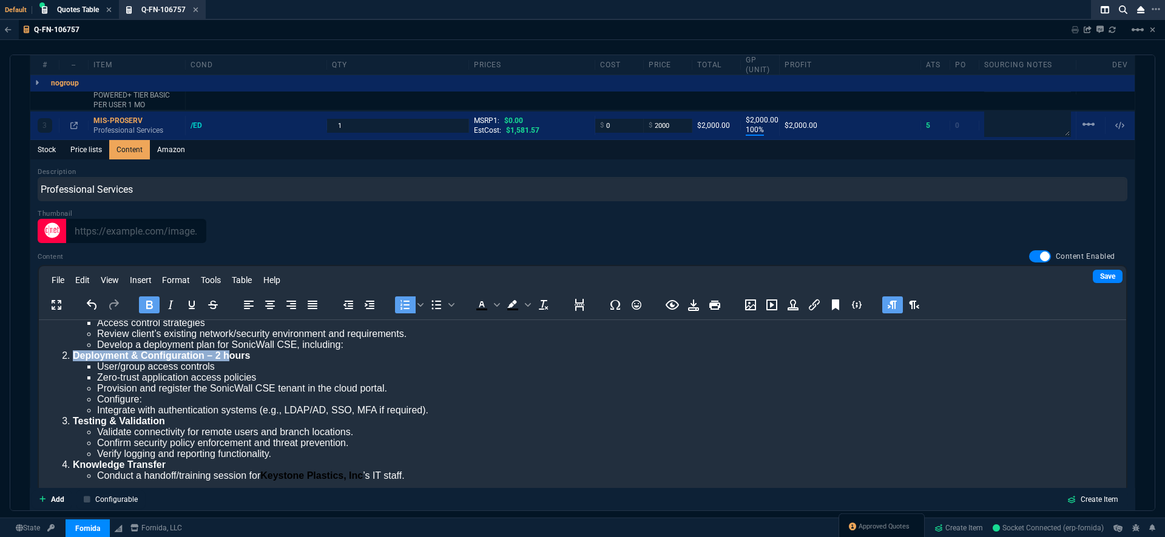
click at [229, 355] on li "Deployment & Configuration – 2 hours User/group access controls Zero-trust appl…" at bounding box center [594, 367] width 1043 height 33
click at [221, 355] on span "Deployment & Configuration – 2 hours" at bounding box center [161, 356] width 177 height 10
drag, startPoint x: 210, startPoint y: 355, endPoint x: 252, endPoint y: 355, distance: 41.9
click at [252, 355] on li "Deployment & Configuration – 2 hours User/group access controls Zero-trust appl…" at bounding box center [594, 367] width 1043 height 33
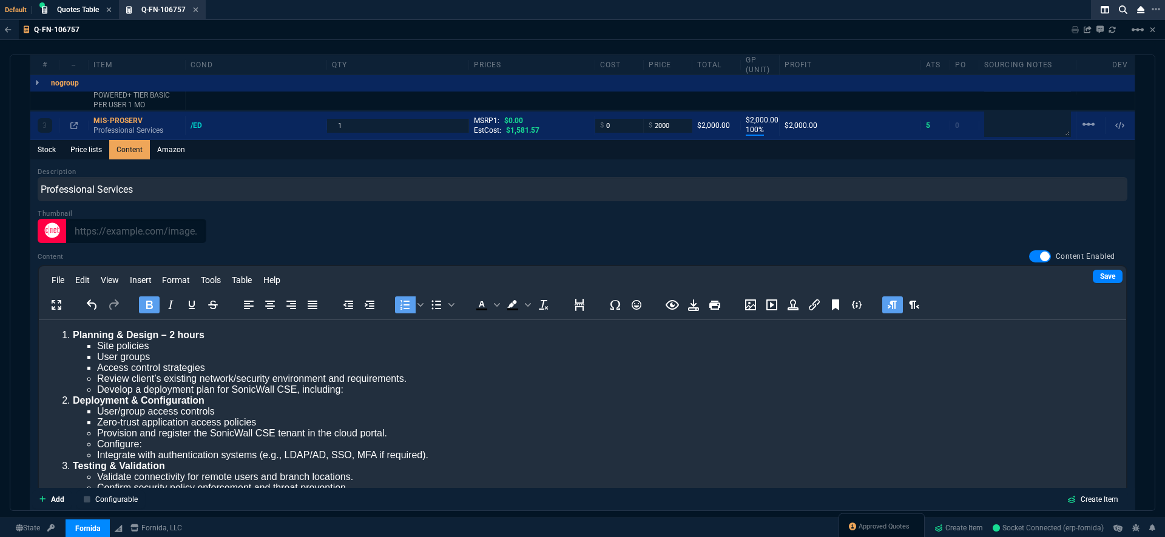
scroll to position [0, 0]
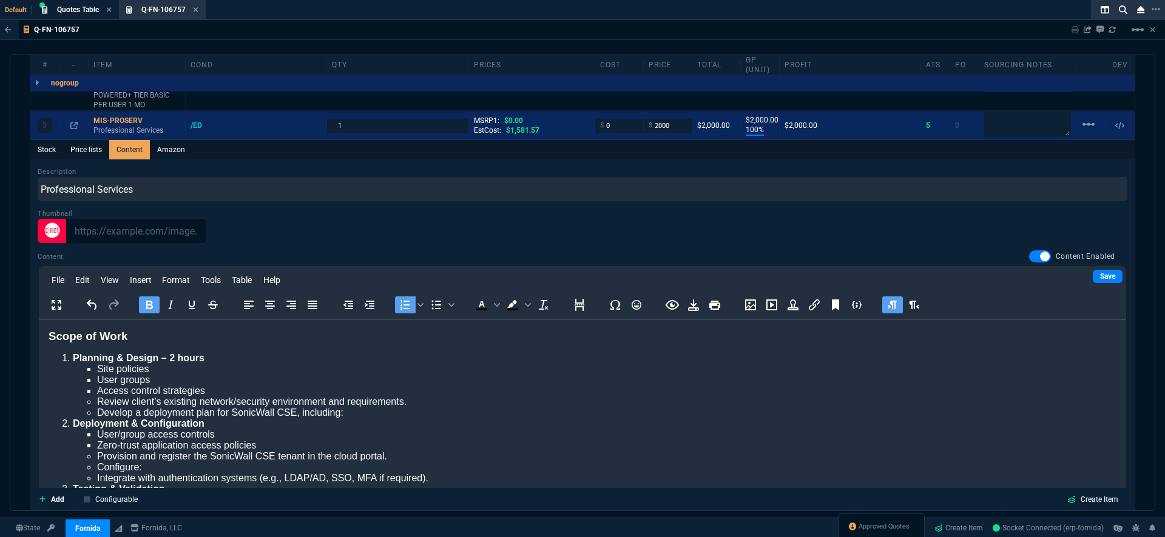
click at [171, 357] on span "Planning & Design – 2 hours" at bounding box center [139, 358] width 132 height 10
click at [172, 359] on span "Planning & Design – 2 hours" at bounding box center [139, 358] width 132 height 10
click at [168, 357] on span "Planning & Design – 2 hours" at bounding box center [139, 358] width 132 height 10
drag, startPoint x: 161, startPoint y: 358, endPoint x: 208, endPoint y: 358, distance: 47.3
click at [208, 358] on li "Planning & Design – 2 hours Site policies User groups Access control strategies" at bounding box center [594, 375] width 1043 height 44
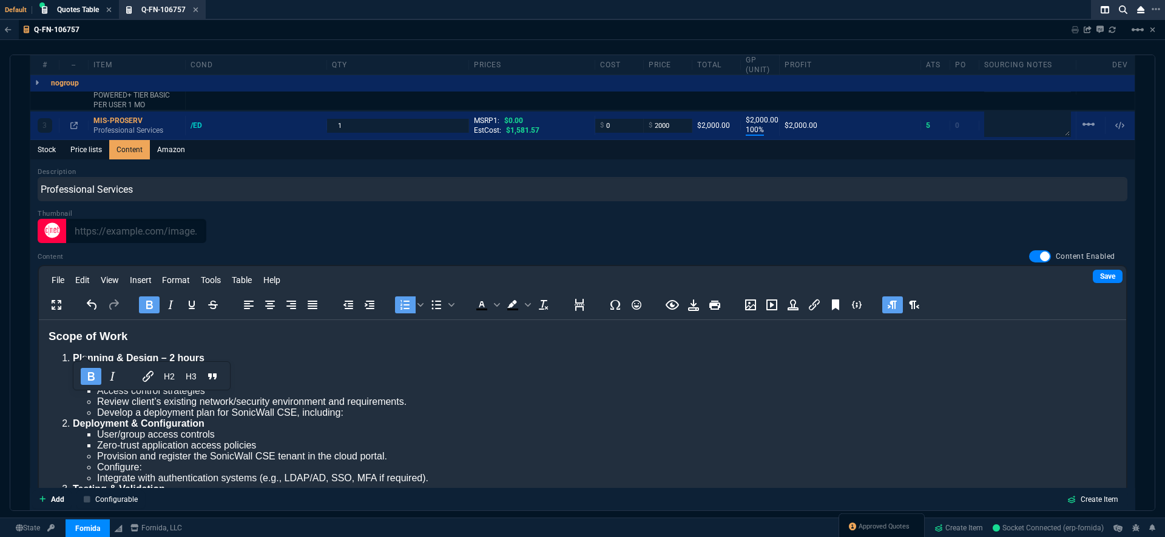
click at [207, 359] on li "Planning & Design – 2 hours Site policies User groups Access control strategies" at bounding box center [594, 375] width 1043 height 44
drag, startPoint x: 160, startPoint y: 358, endPoint x: 203, endPoint y: 362, distance: 43.2
click at [203, 362] on span "Planning & Design – 2 hours" at bounding box center [139, 358] width 132 height 10
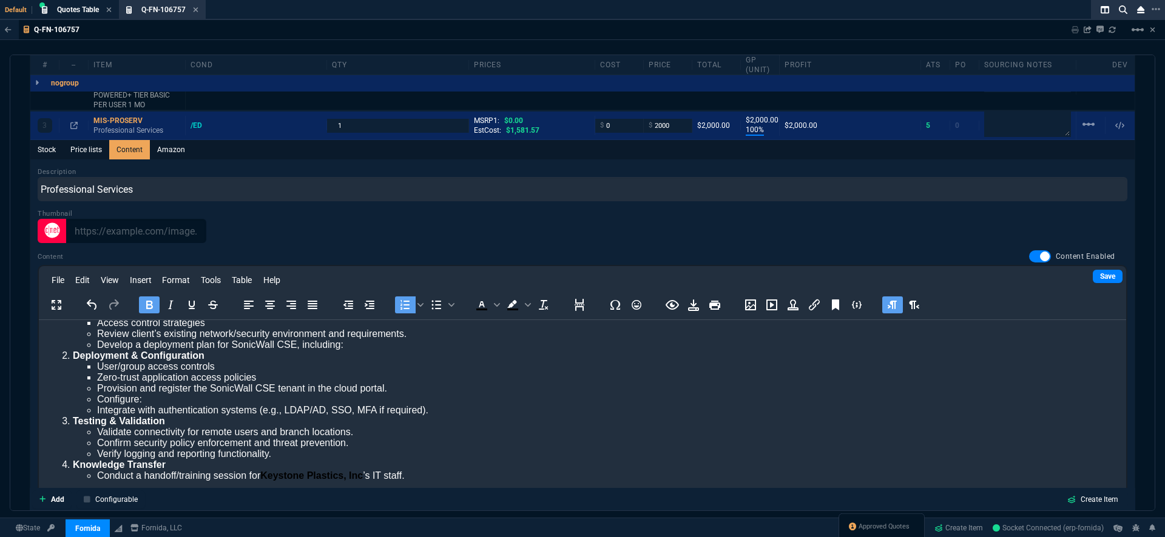
scroll to position [79, 0]
click at [213, 351] on li "Deployment & Configuration User/group access controls Zero-trust application ac…" at bounding box center [594, 367] width 1043 height 33
click at [224, 351] on li "Deployment & Configuration User/group access controls Zero-trust application ac…" at bounding box center [594, 367] width 1043 height 33
click at [220, 351] on li "Deployment & Configuration User/group access controls Zero-trust application ac…" at bounding box center [594, 367] width 1043 height 33
click at [218, 352] on li "Deployment & Configuration User/group access controls Zero-trust application ac…" at bounding box center [594, 367] width 1043 height 33
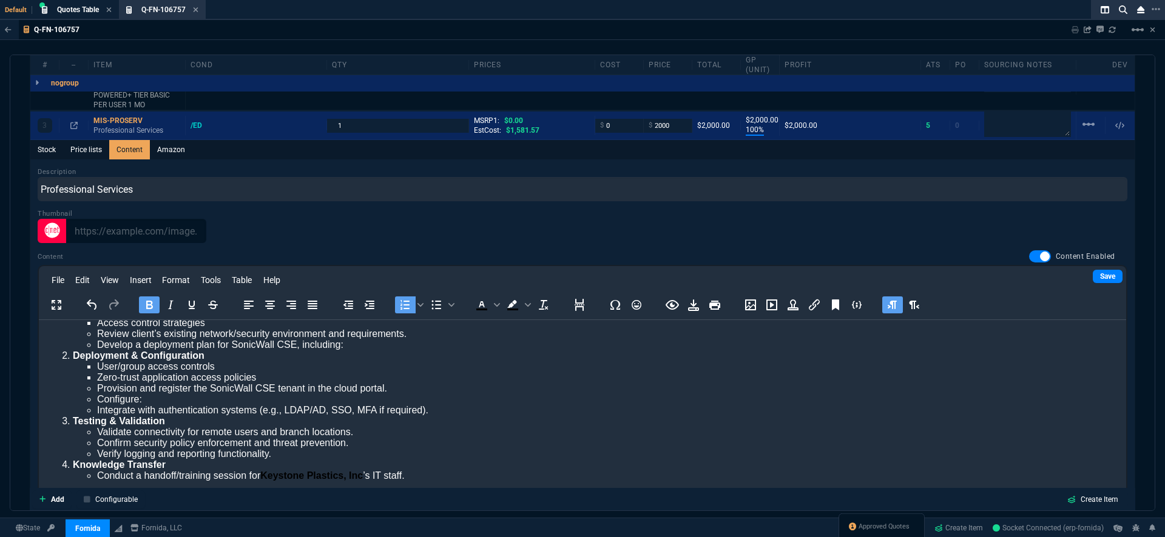
click at [202, 394] on li "Configure:" at bounding box center [606, 399] width 1019 height 11
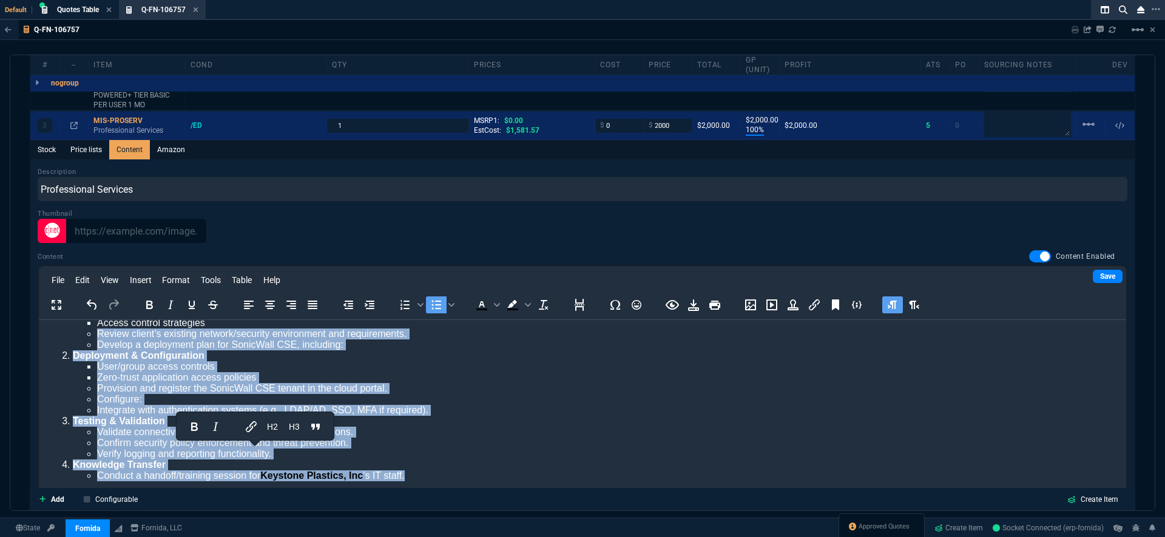
scroll to position [0, 0]
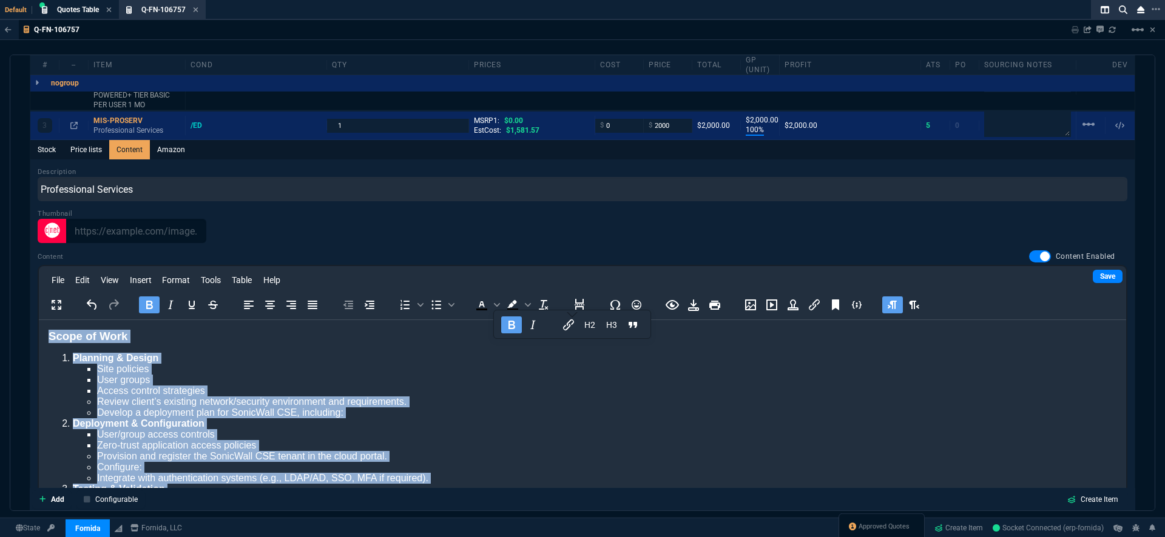
drag, startPoint x: 431, startPoint y: 477, endPoint x: 20, endPoint y: 284, distance: 454.0
click at [39, 320] on html "Scope of Work Planning & Design Site policies User groups Access control strate…" at bounding box center [582, 439] width 1087 height 239
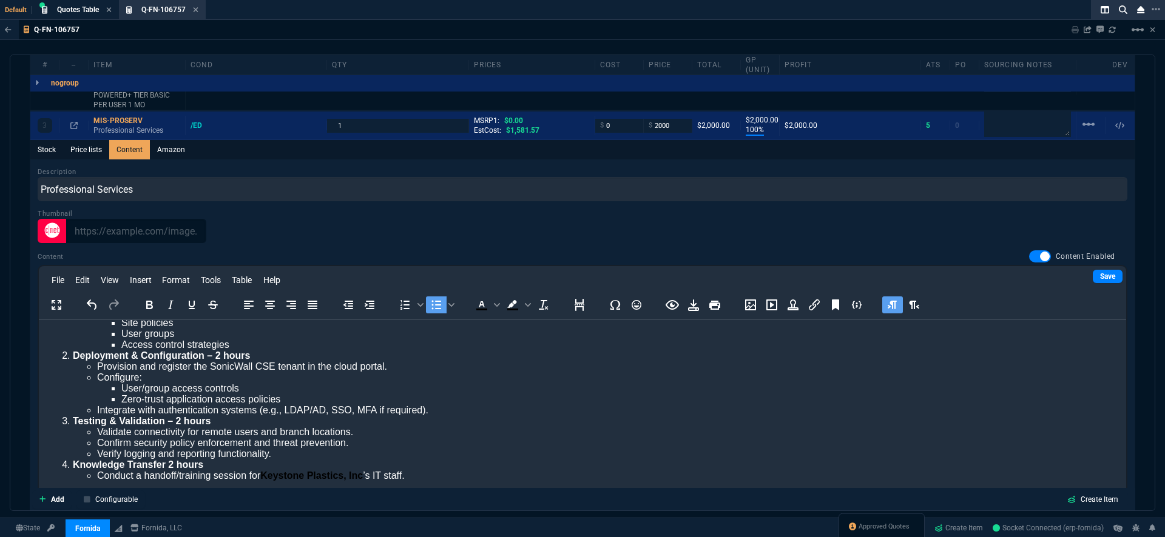
click at [511, 392] on li "User/group access controls" at bounding box center [618, 388] width 995 height 11
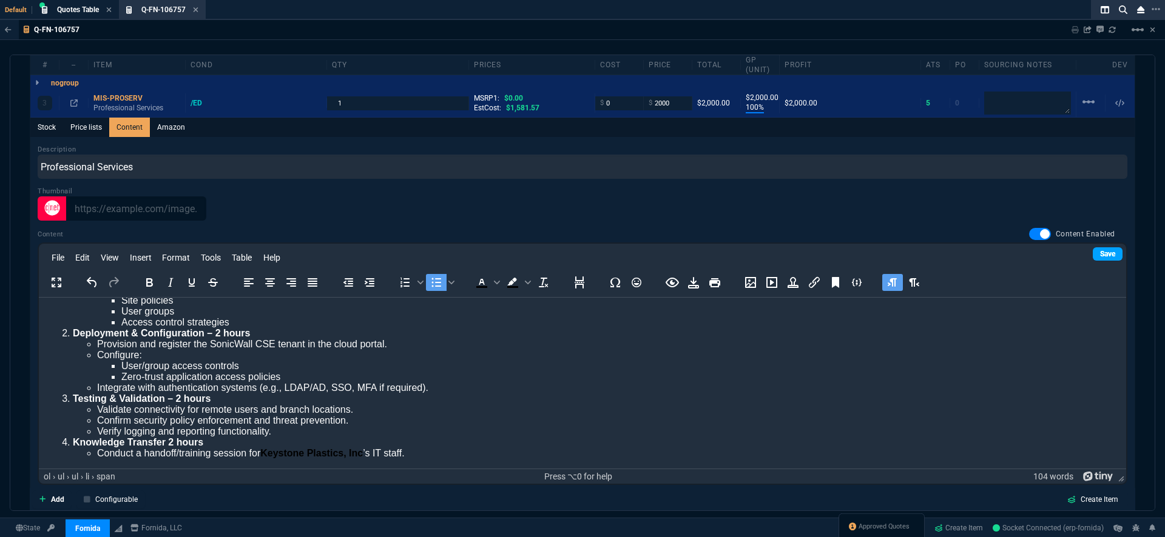
click at [1100, 249] on link "Save" at bounding box center [1107, 253] width 30 height 13
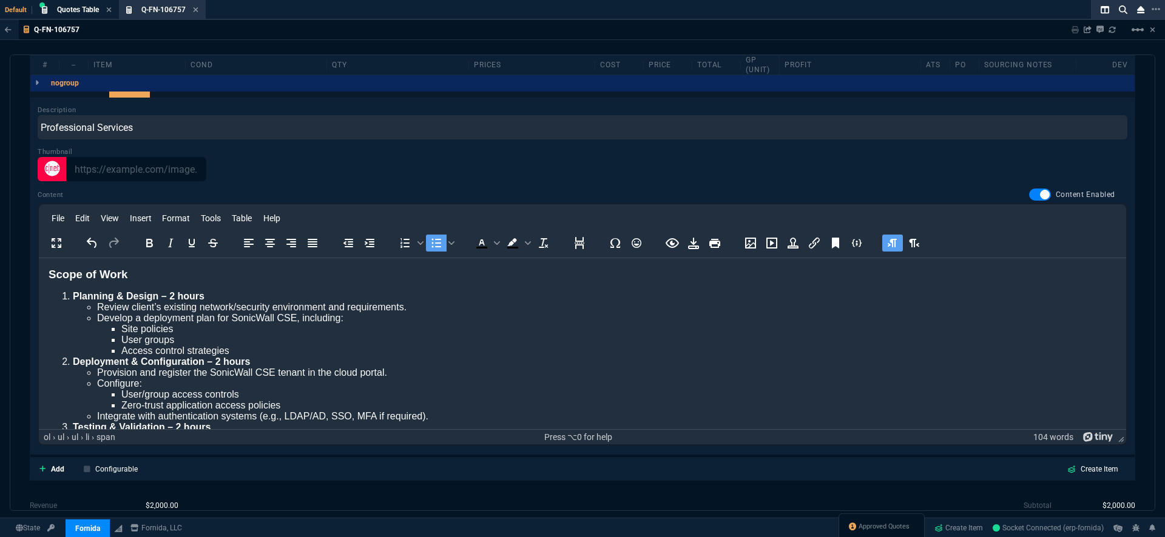
scroll to position [648, 0]
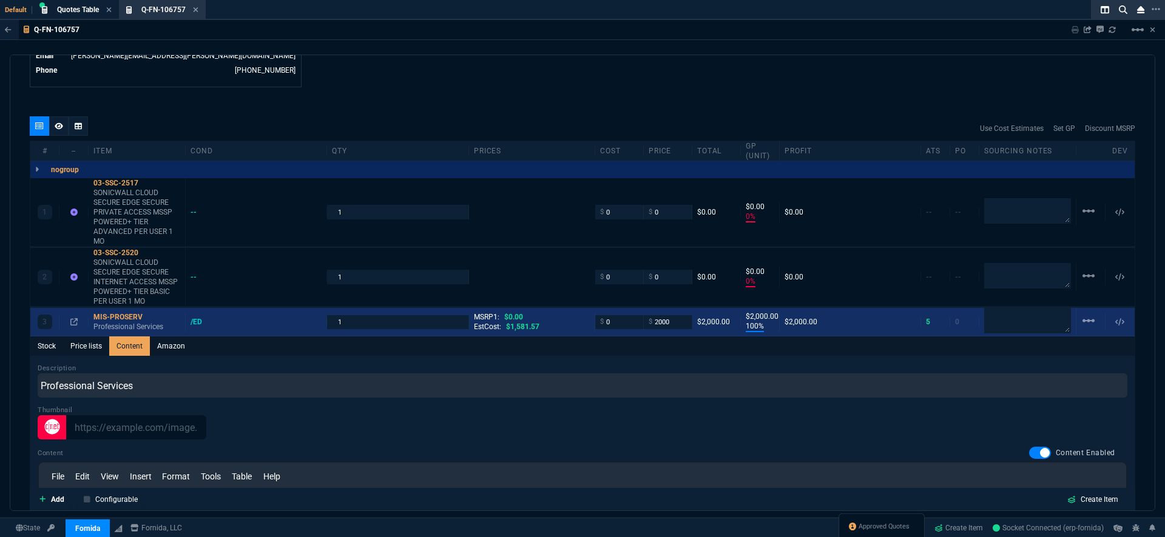
click at [682, 315] on div "$ 2000" at bounding box center [668, 322] width 49 height 14
click at [675, 316] on input "2000" at bounding box center [667, 322] width 38 height 14
type input "1600"
click at [632, 420] on div at bounding box center [582, 428] width 1089 height 24
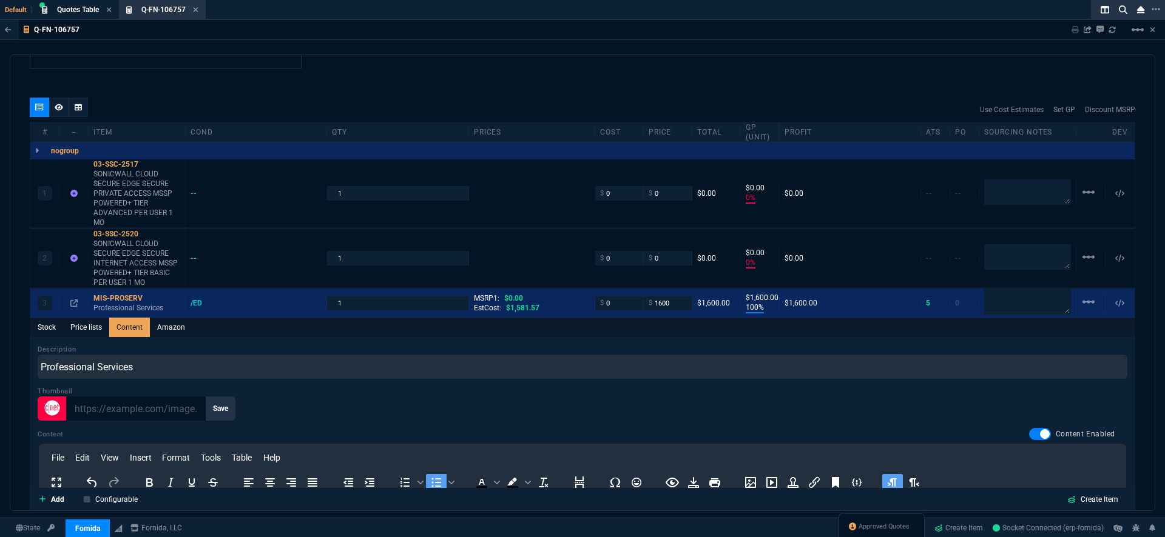
scroll to position [576, 0]
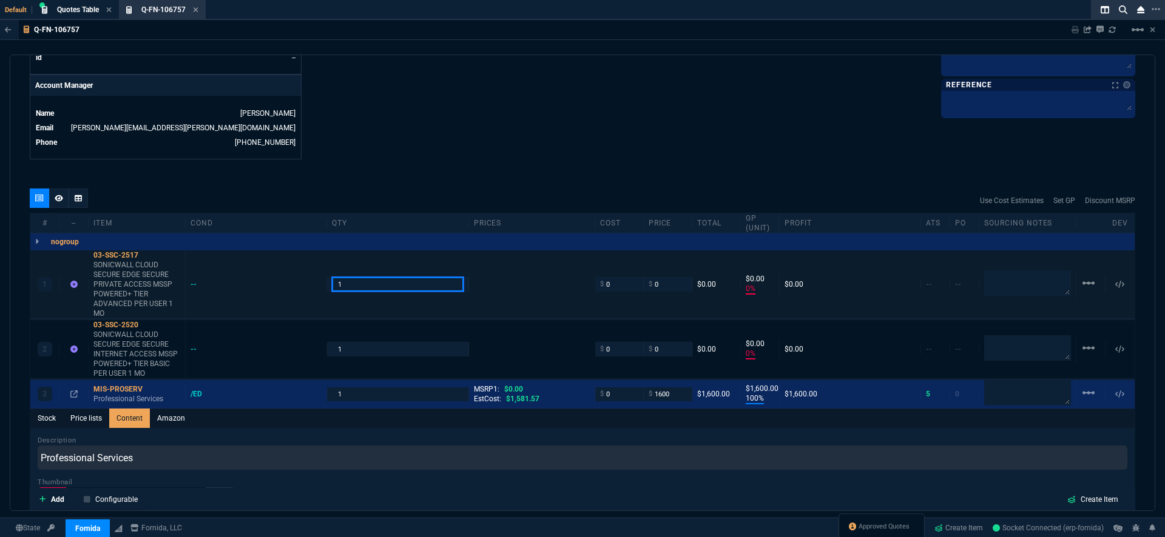
click at [412, 281] on input "1" at bounding box center [397, 284] width 131 height 14
type input "6"
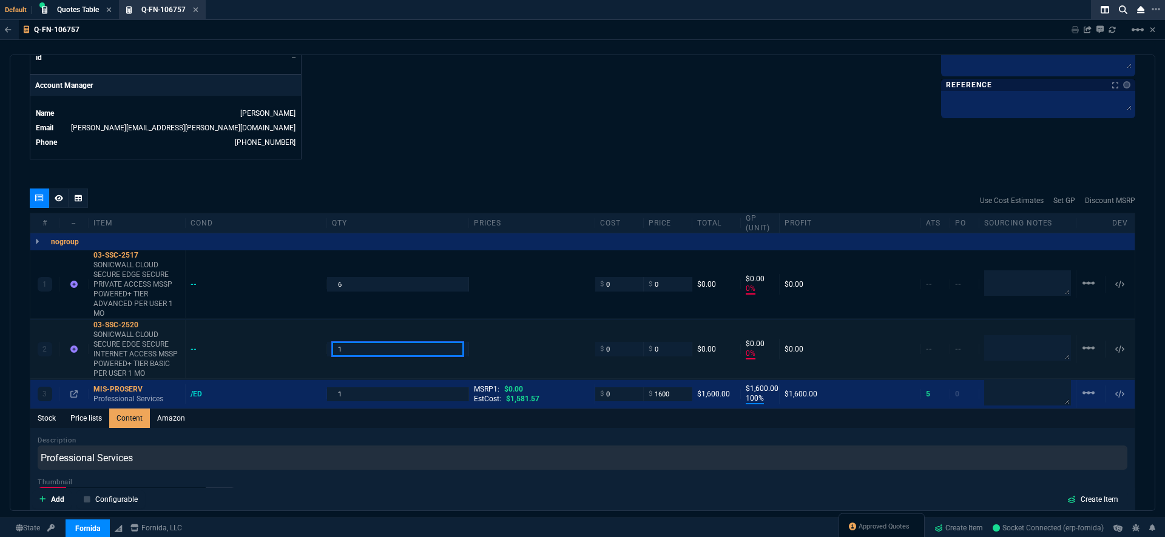
drag, startPoint x: 360, startPoint y: 344, endPoint x: 292, endPoint y: 335, distance: 69.1
click at [292, 335] on div "2 03-SSC-2520 SONICWALL CLOUD SECURE EDGE SECURE INTERNET ACCESS MSSP POWERED+ …" at bounding box center [582, 349] width 1104 height 59
type input "6"
click at [614, 277] on input "0" at bounding box center [619, 284] width 38 height 14
type input "3.99"
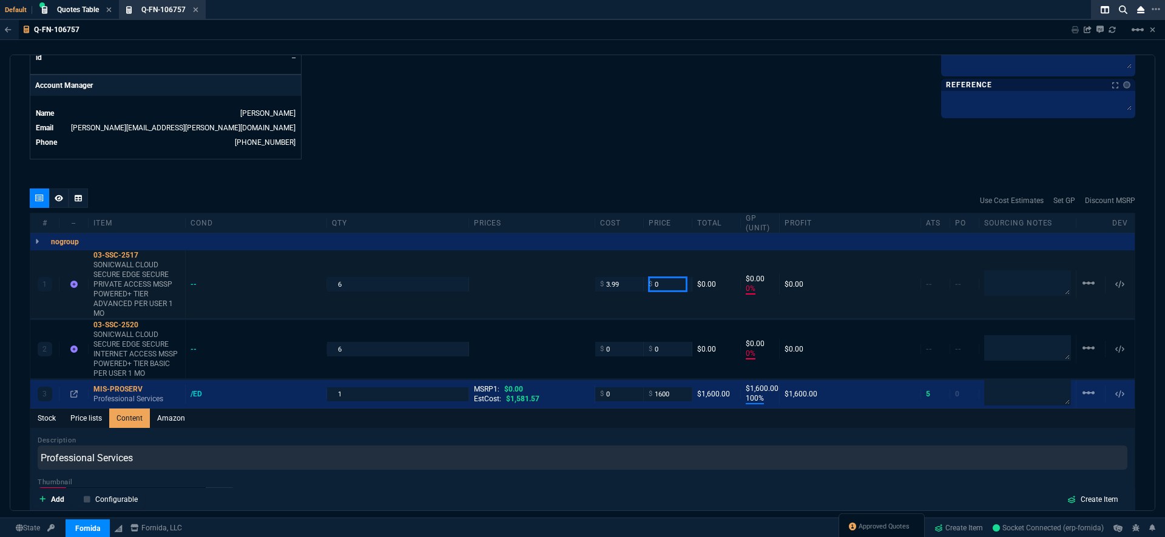
click at [676, 277] on input "0" at bounding box center [667, 284] width 38 height 14
type input "3.99"
type input "-100"
type input "-4"
type input "4"
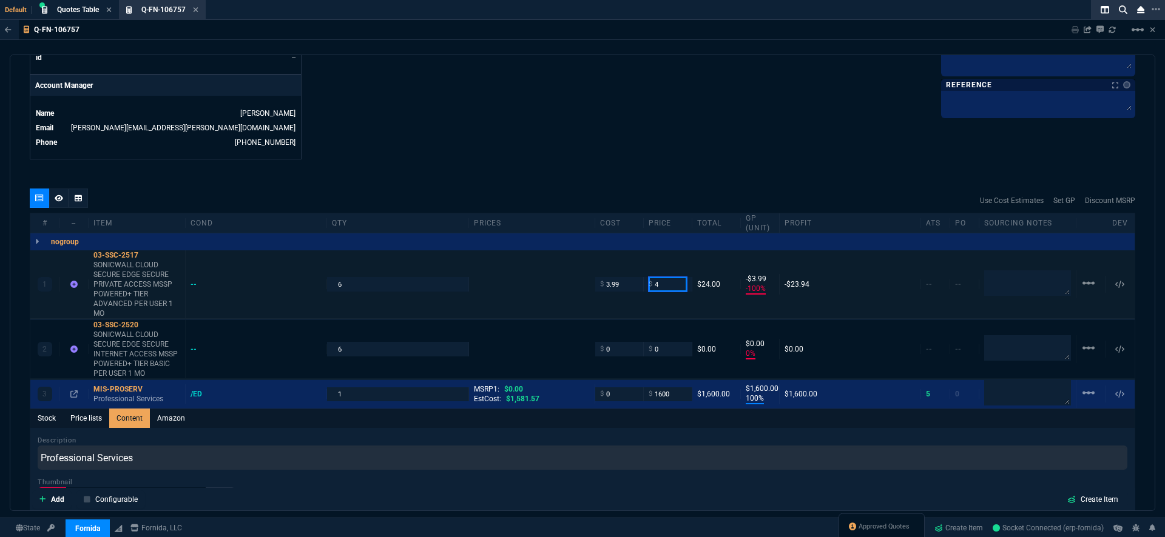
type input "4"
type input "4.69"
type input "0"
type input "4.69"
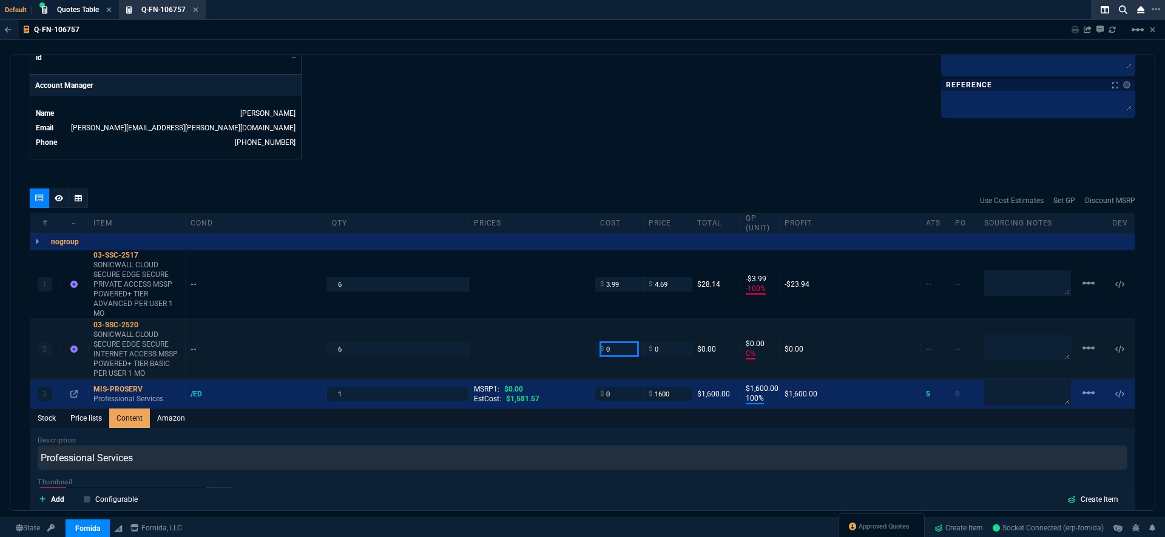
click at [614, 342] on input "0" at bounding box center [619, 349] width 38 height 14
type input "4.69"
type input "15"
type input "1"
type input "1.49"
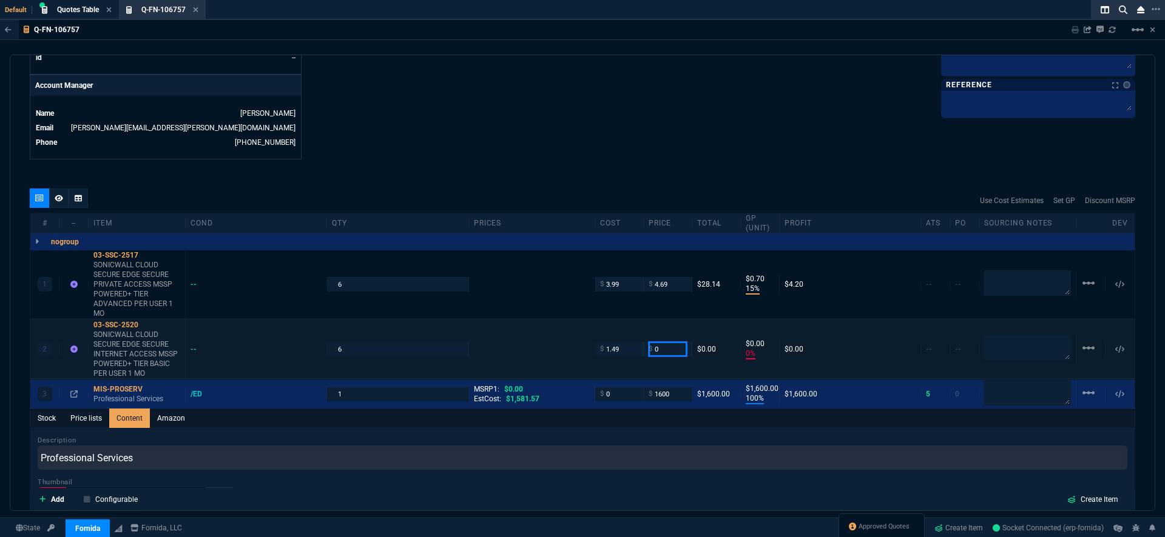
drag, startPoint x: 667, startPoint y: 345, endPoint x: 675, endPoint y: 345, distance: 7.3
click at [668, 345] on input "0" at bounding box center [667, 349] width 38 height 14
type input "1.49"
type input "-100"
type input "-1"
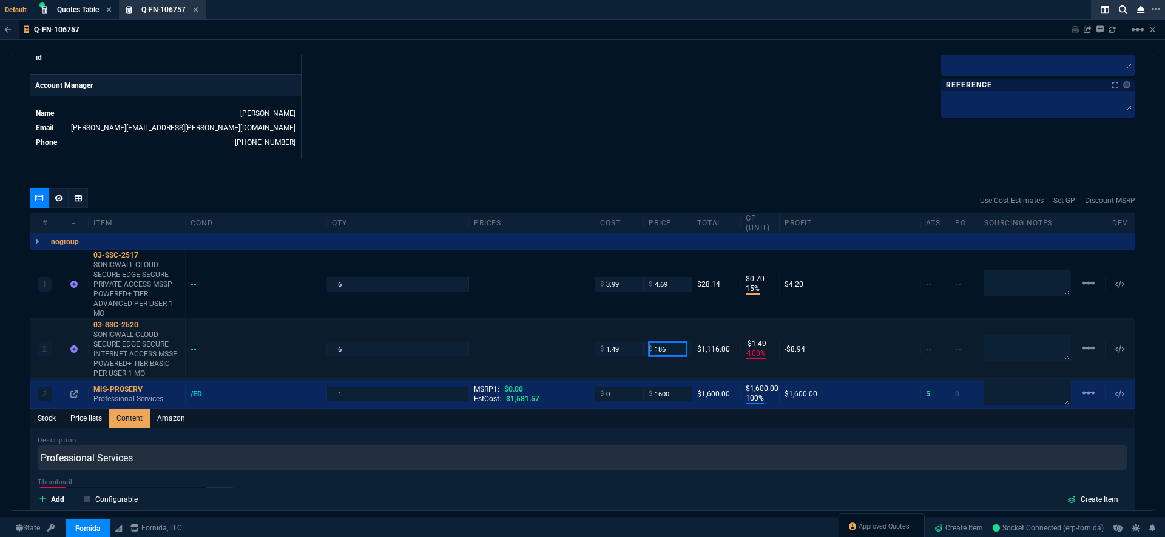
drag, startPoint x: 679, startPoint y: 343, endPoint x: 628, endPoint y: 338, distance: 51.2
click at [628, 338] on div "2 03-SSC-2520 SONICWALL CLOUD SECURE EDGE SECURE INTERNET ACCESS MSSP POWERED+ …" at bounding box center [582, 349] width 1104 height 59
type input "1.86"
click at [650, 477] on div "Thumbnail Save" at bounding box center [582, 494] width 1089 height 35
type input "1.86"
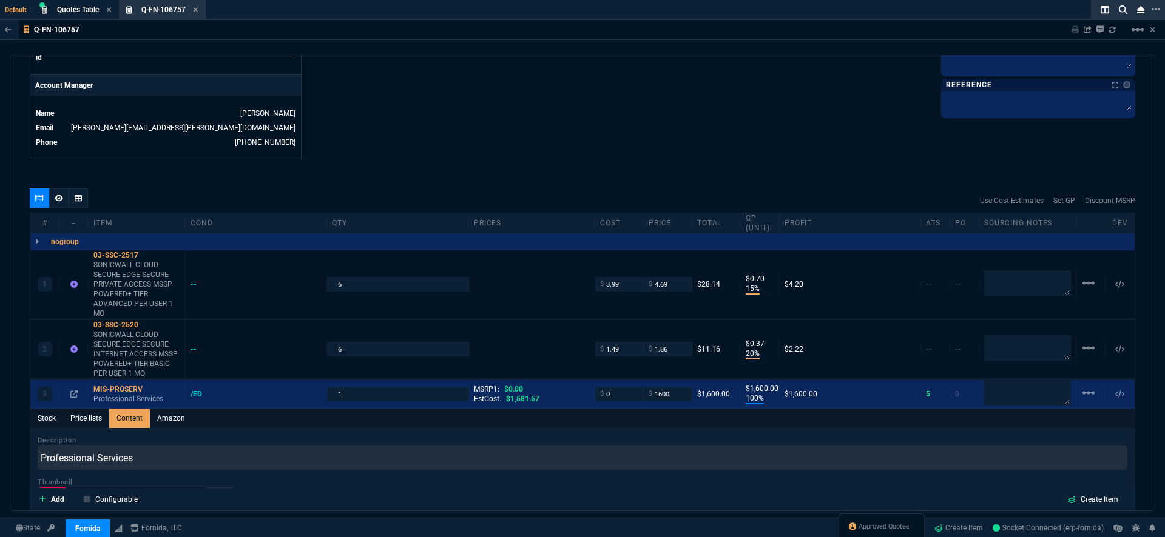
type input "20"
type input "0"
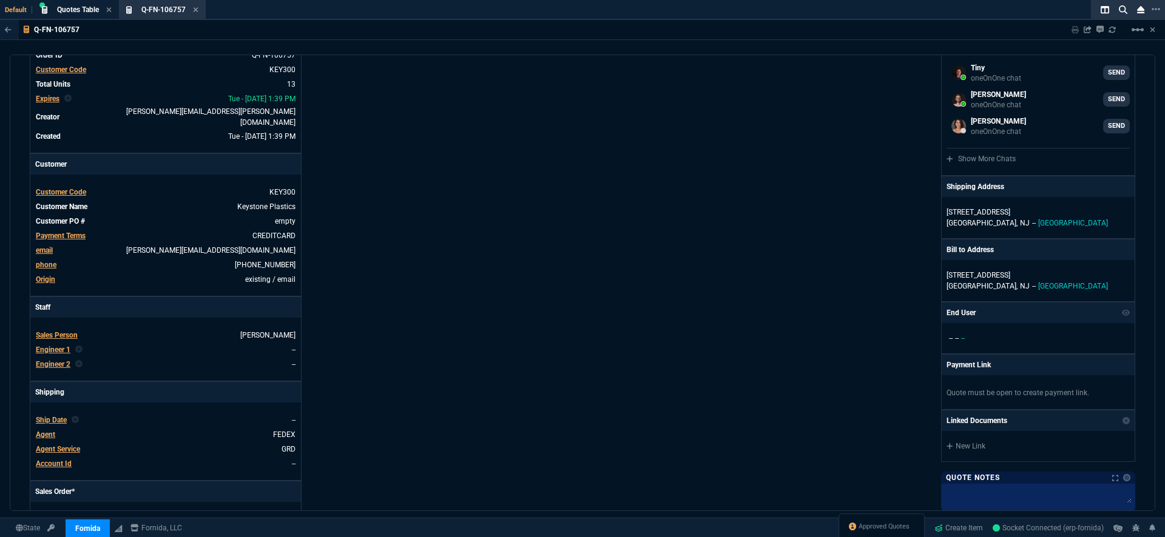
scroll to position [0, 0]
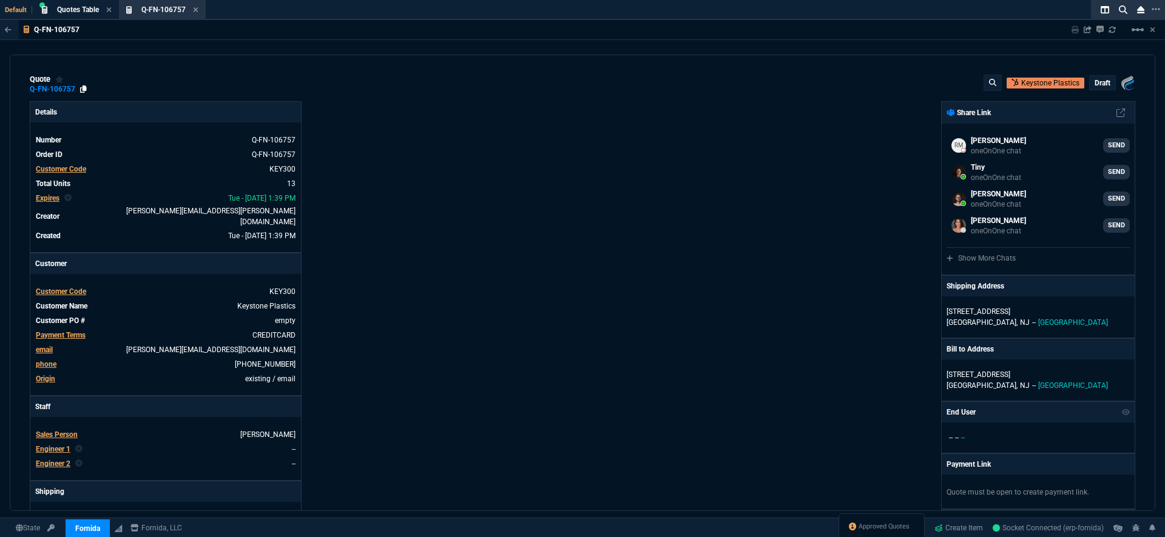
click at [84, 90] on icon at bounding box center [83, 89] width 7 height 7
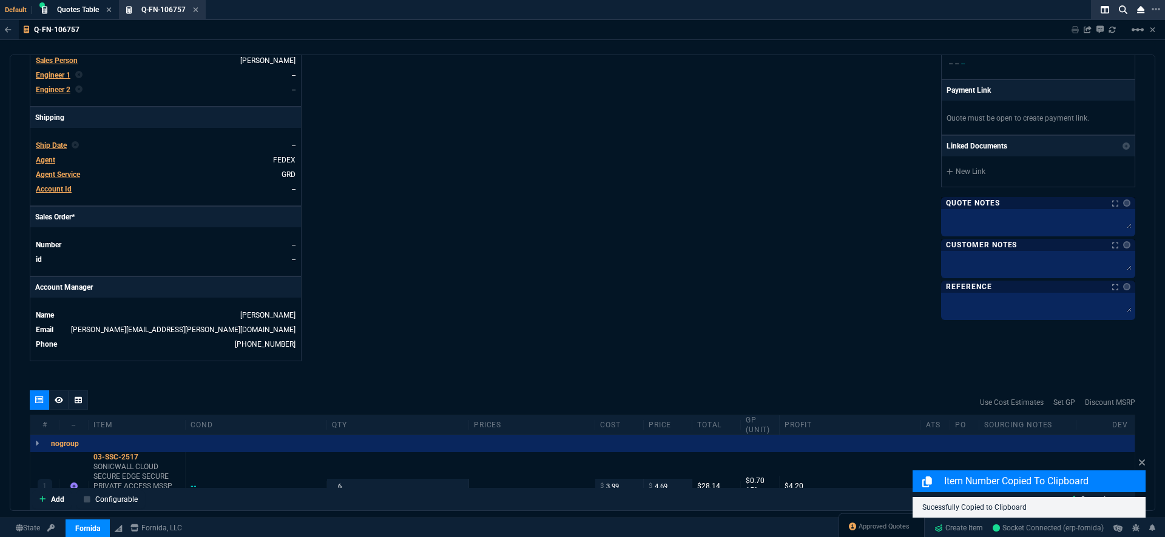
scroll to position [795, 0]
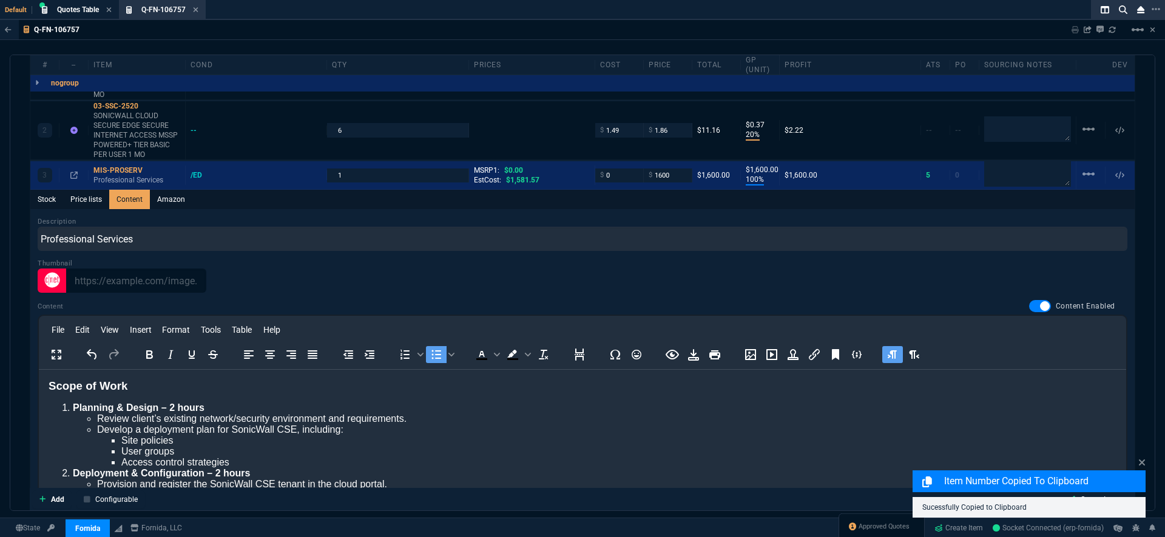
click at [611, 280] on div at bounding box center [582, 281] width 1089 height 24
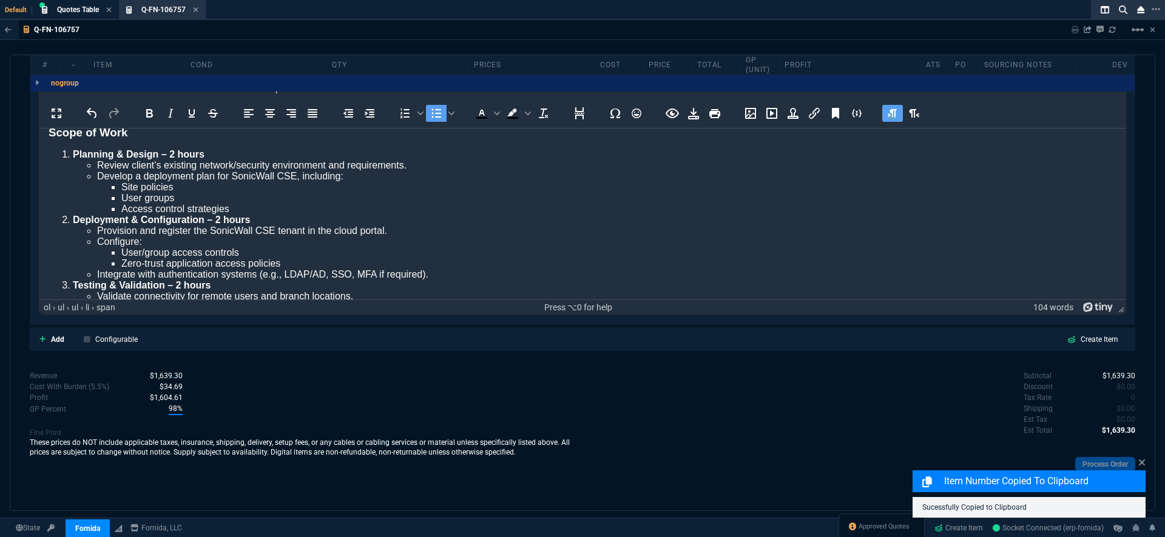
scroll to position [13, 0]
drag, startPoint x: 170, startPoint y: 153, endPoint x: 204, endPoint y: 156, distance: 34.1
click at [204, 156] on li "Planning & Design – 2 hours" at bounding box center [594, 154] width 1043 height 11
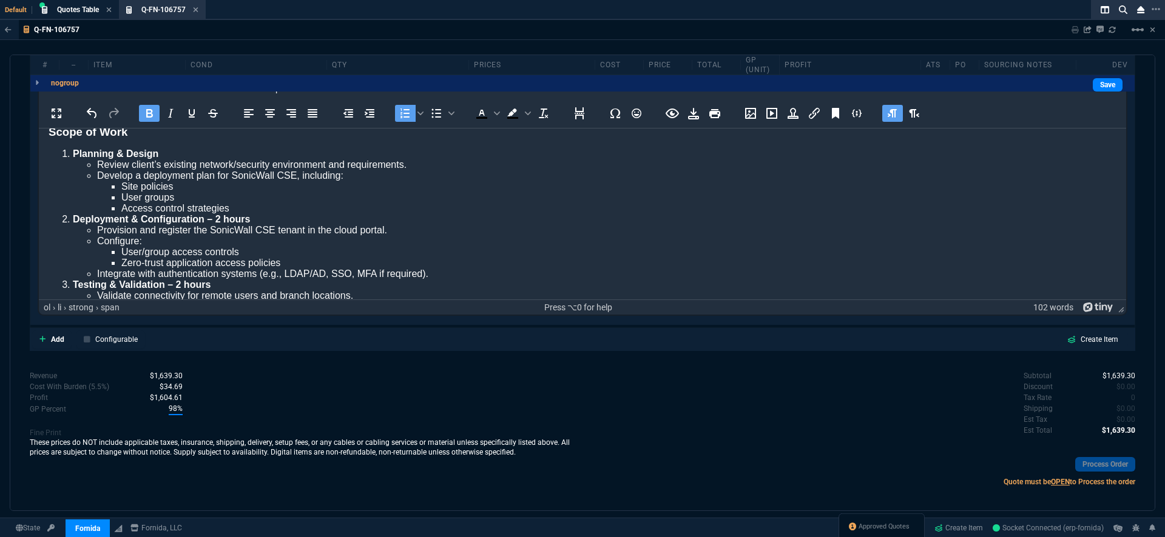
click at [206, 222] on span "Deployment & Configuration – 2 hours" at bounding box center [161, 219] width 177 height 10
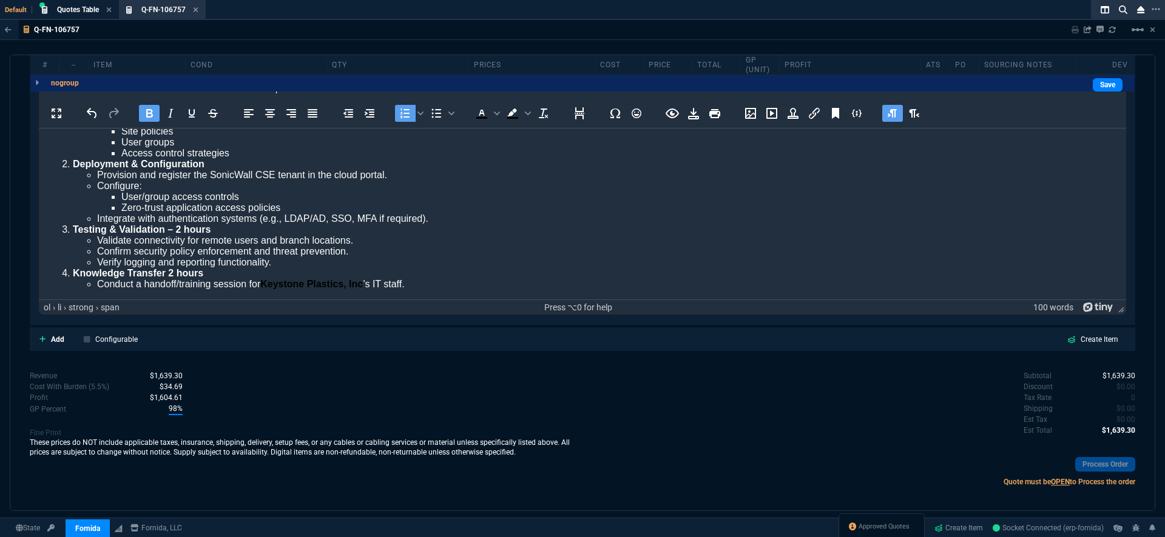
scroll to position [79, 0]
drag, startPoint x: 164, startPoint y: 226, endPoint x: 195, endPoint y: 226, distance: 31.5
click at [164, 226] on span "Testing & Validation – 2 hours" at bounding box center [142, 229] width 138 height 10
click at [166, 273] on span "Knowledge Transfer 2 hours" at bounding box center [138, 273] width 130 height 10
click at [1100, 79] on link "Save" at bounding box center [1107, 84] width 30 height 13
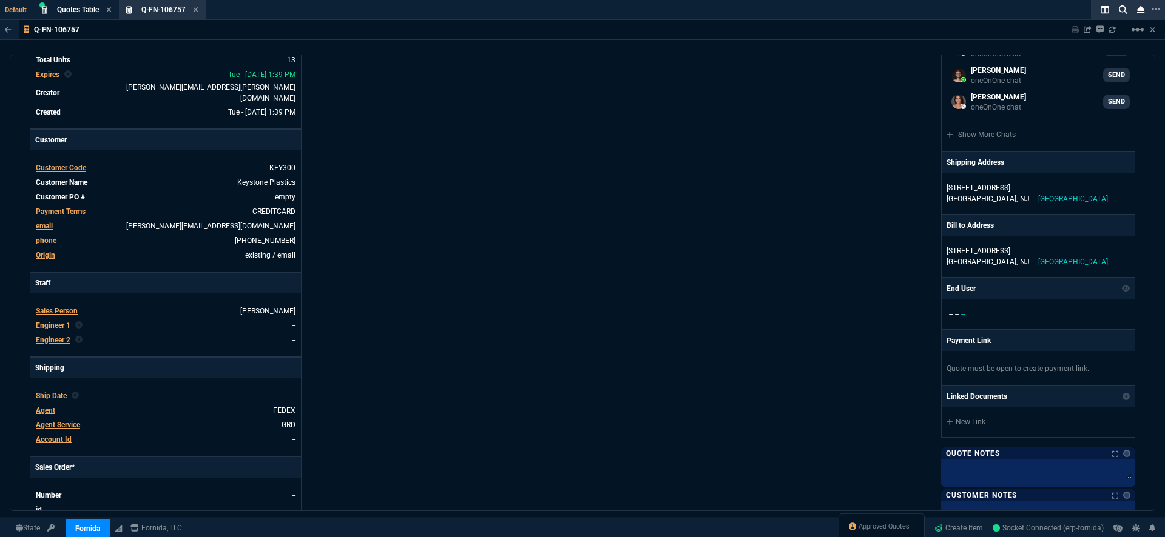
scroll to position [0, 0]
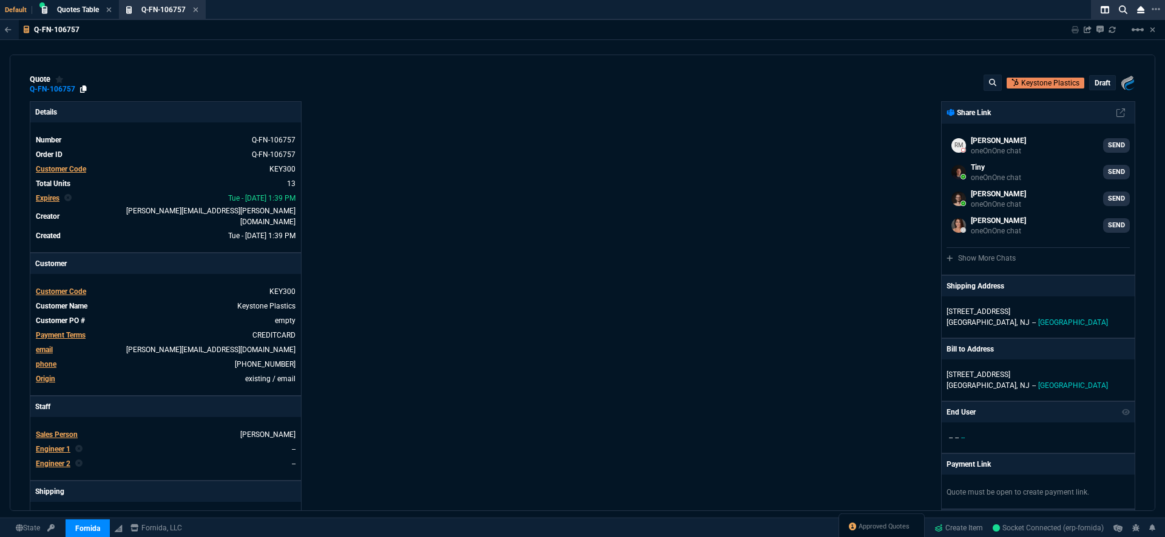
click at [83, 89] on icon at bounding box center [83, 89] width 7 height 7
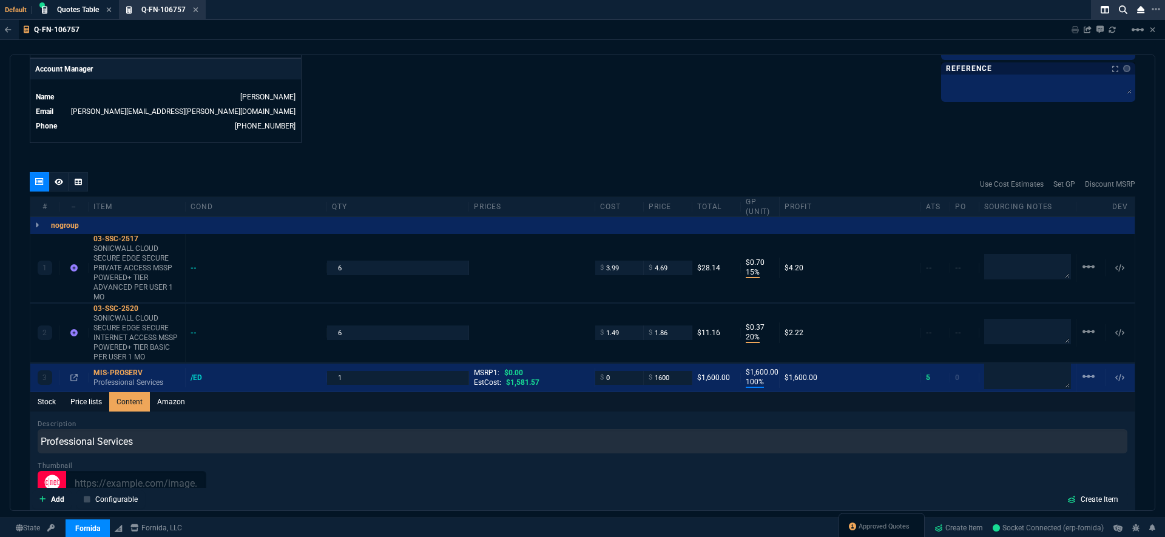
scroll to position [641, 0]
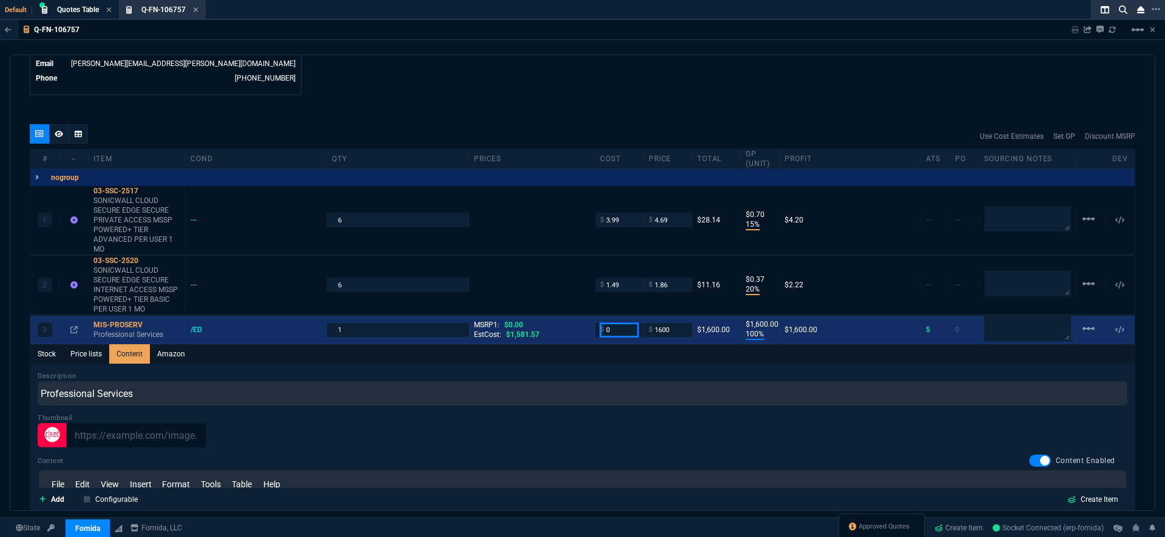
click at [624, 324] on input "0" at bounding box center [619, 330] width 38 height 14
type input "1000"
drag, startPoint x: 565, startPoint y: 271, endPoint x: 562, endPoint y: 280, distance: 10.2
click at [565, 271] on div "2 03-SSC-2520 SONICWALL CLOUD SECURE EDGE SECURE INTERNET ACCESS MSSP POWERED+ …" at bounding box center [582, 285] width 1104 height 59
